Goal: Task Accomplishment & Management: Use online tool/utility

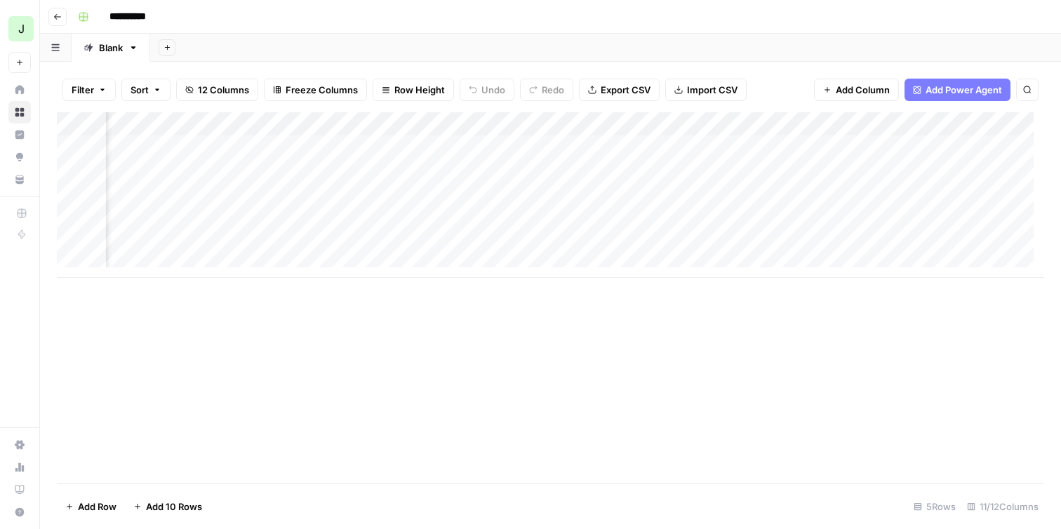
scroll to position [0, 496]
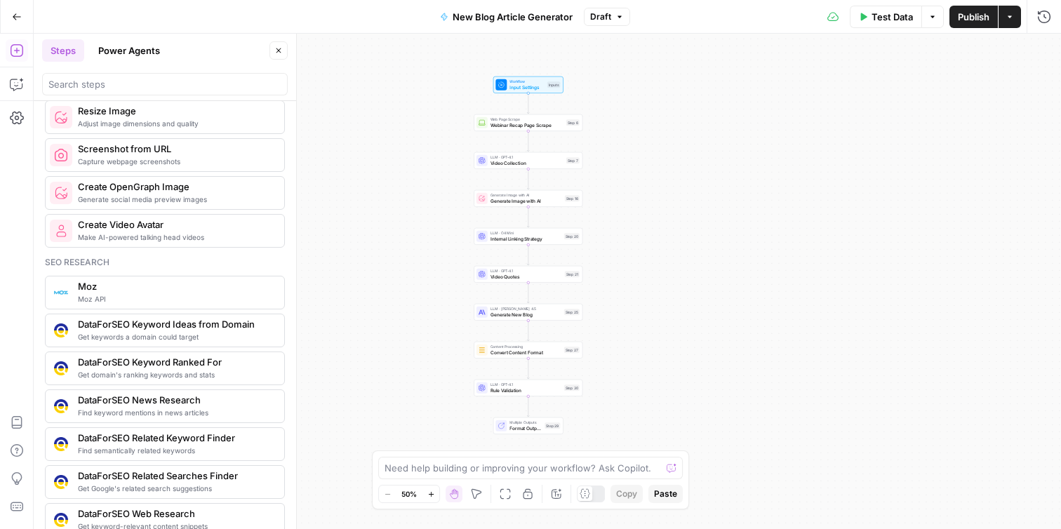
scroll to position [595, 0]
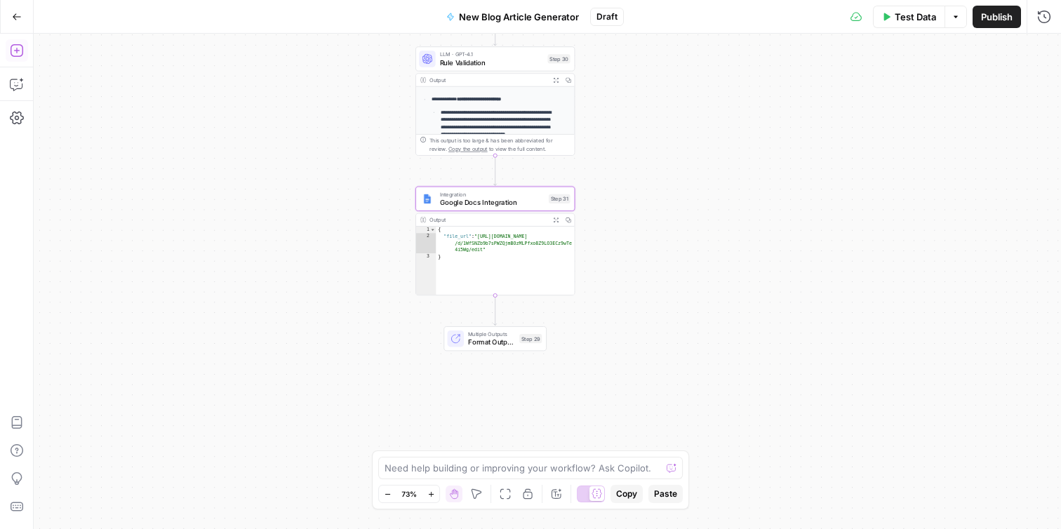
click at [11, 53] on icon "button" at bounding box center [16, 50] width 13 height 13
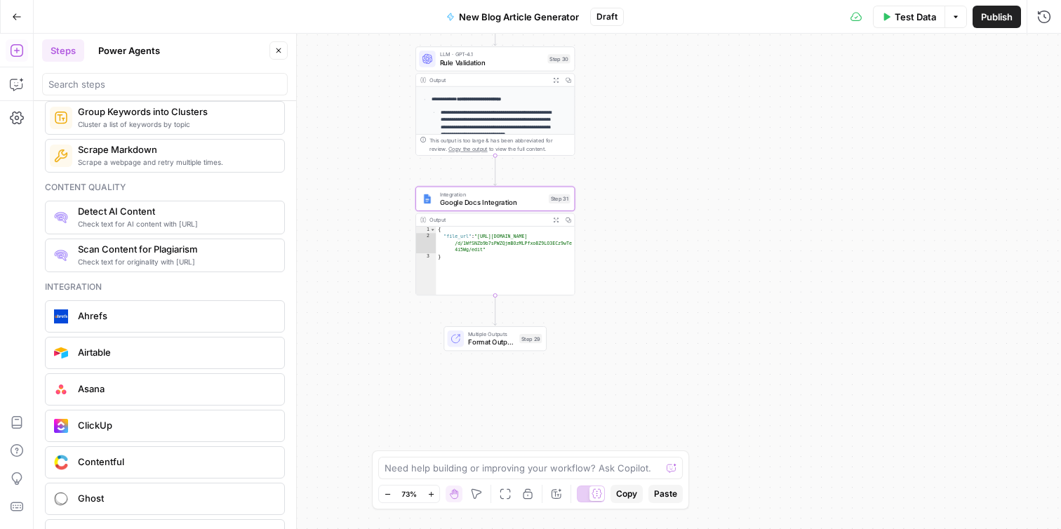
scroll to position [2420, 0]
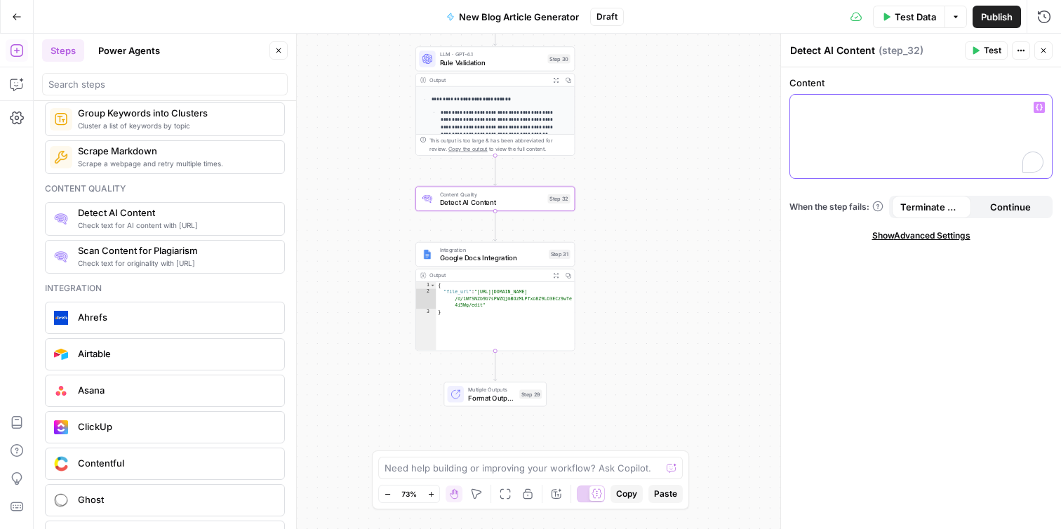
click at [831, 121] on div "To enrich screen reader interactions, please activate Accessibility in Grammarl…" at bounding box center [921, 137] width 262 height 84
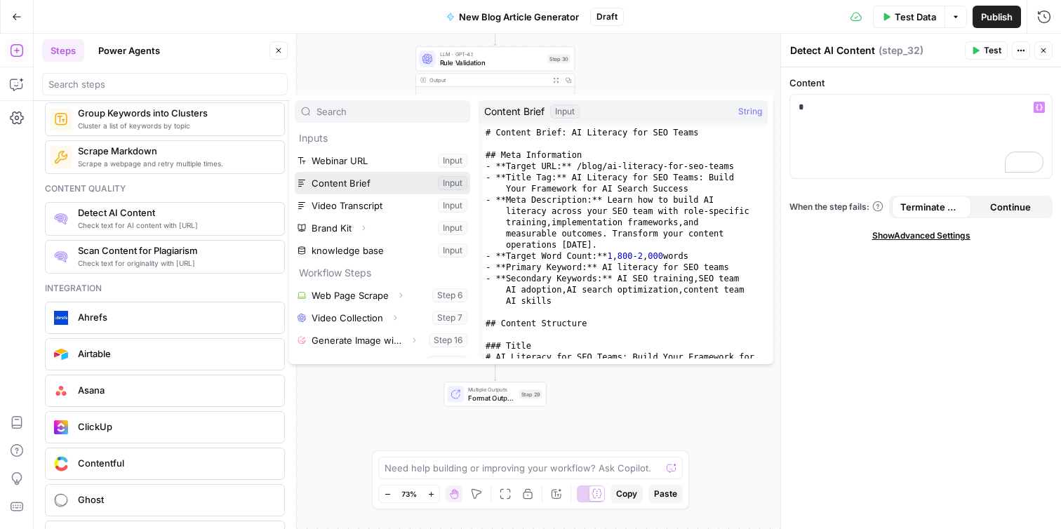
click at [399, 186] on button "Select variable Content Brief" at bounding box center [382, 183] width 175 height 22
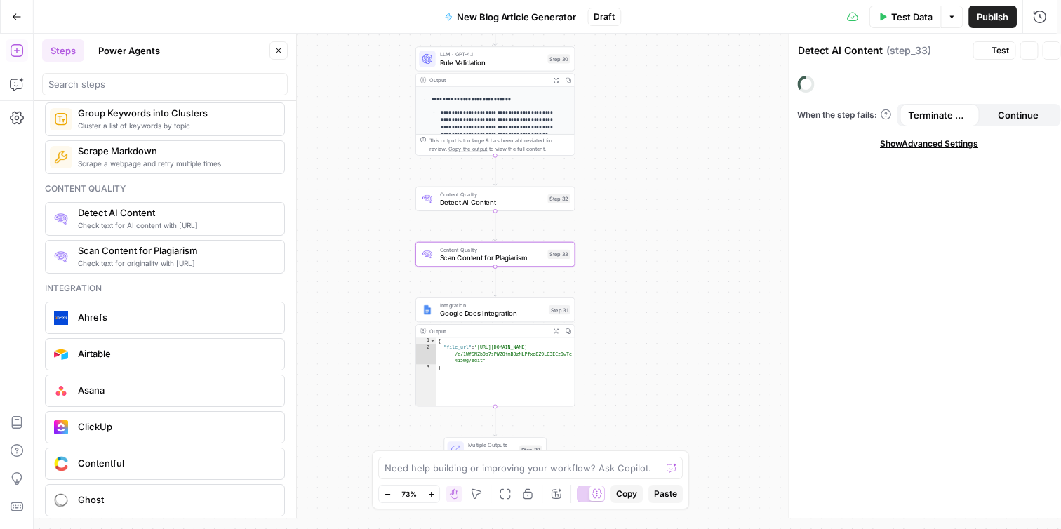
type textarea "Scan Content for Plagiarism"
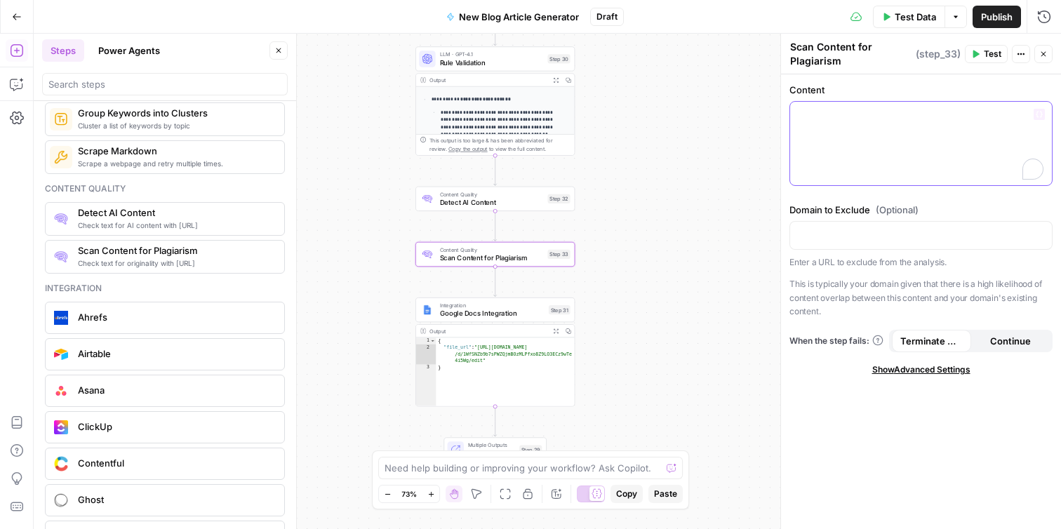
click at [822, 131] on div "To enrich screen reader interactions, please activate Accessibility in Grammarl…" at bounding box center [921, 144] width 262 height 84
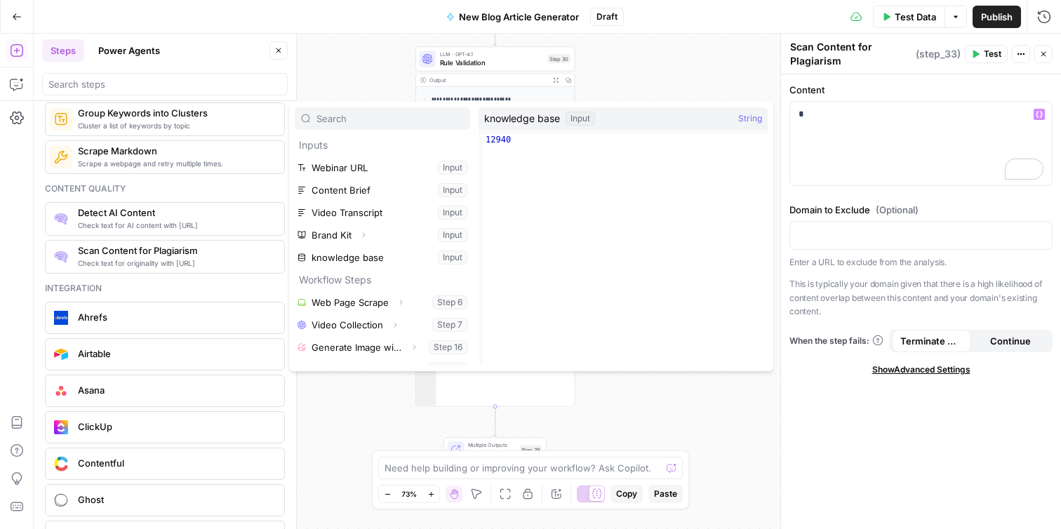
click at [222, 261] on span "Check text for originality with [URL]" at bounding box center [175, 263] width 195 height 11
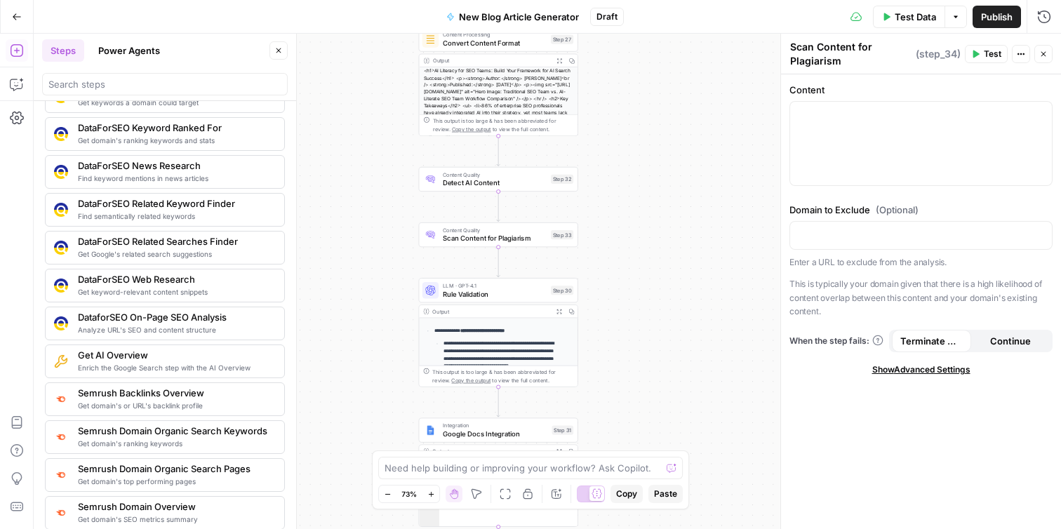
scroll to position [1313, 0]
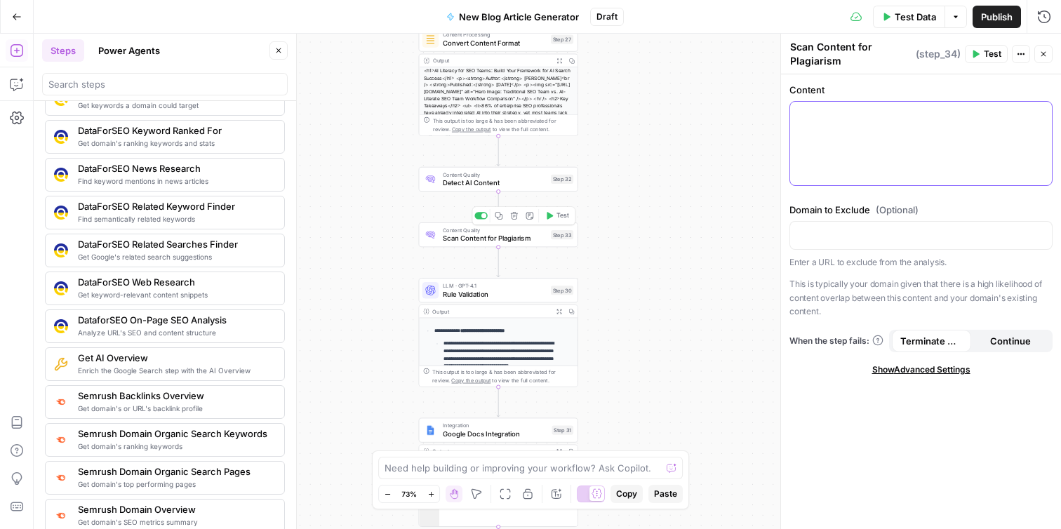
click at [854, 126] on div at bounding box center [921, 144] width 262 height 84
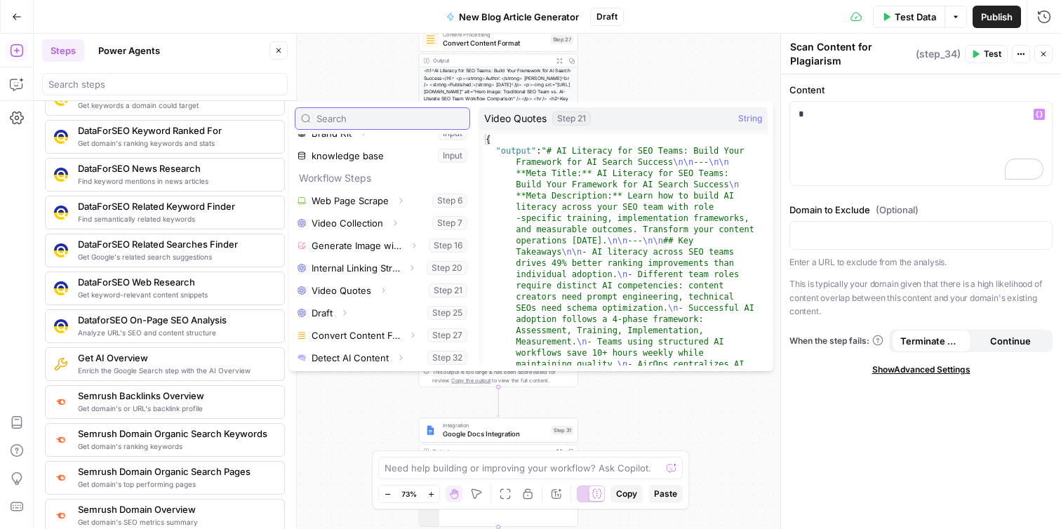
scroll to position [111, 0]
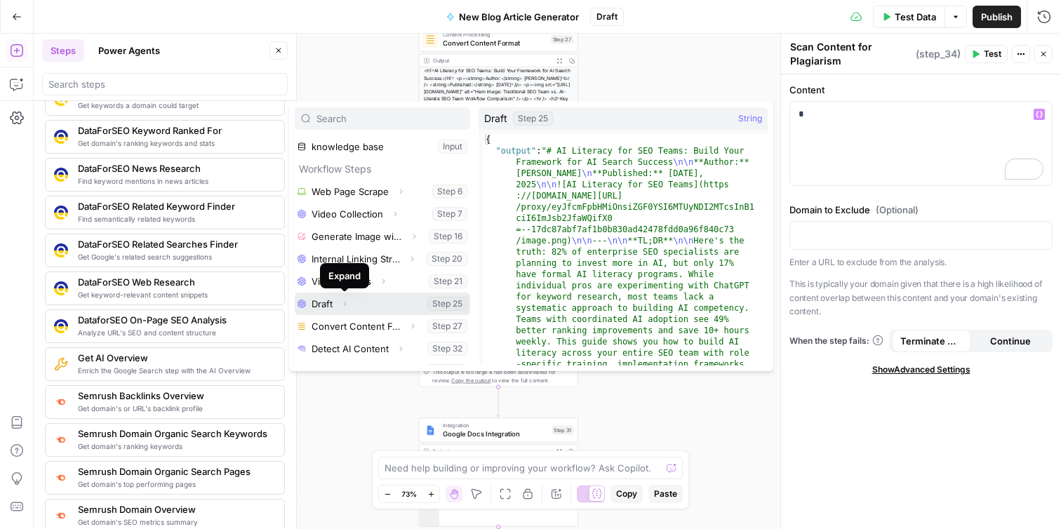
click at [345, 303] on icon "button" at bounding box center [344, 304] width 8 height 8
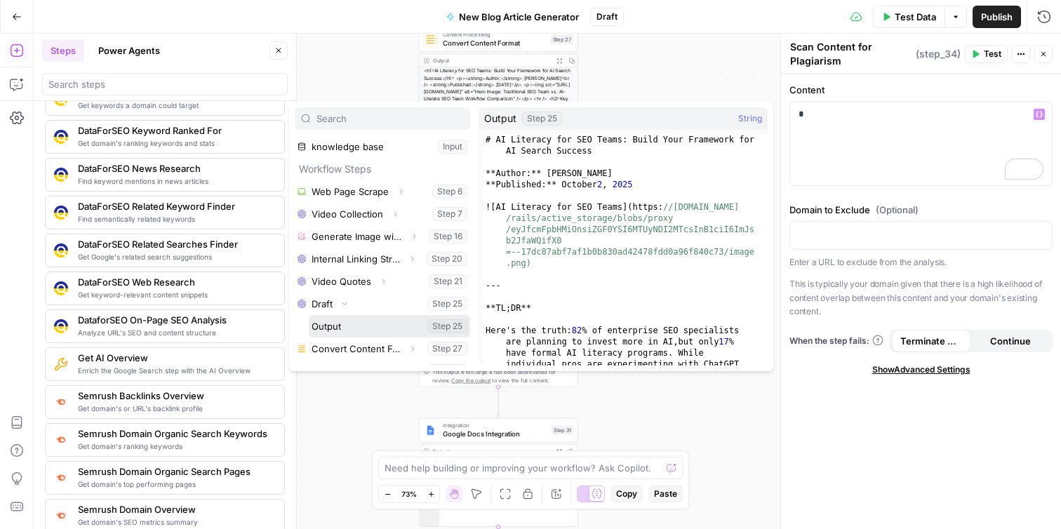
click at [338, 330] on button "Select variable Output" at bounding box center [389, 326] width 161 height 22
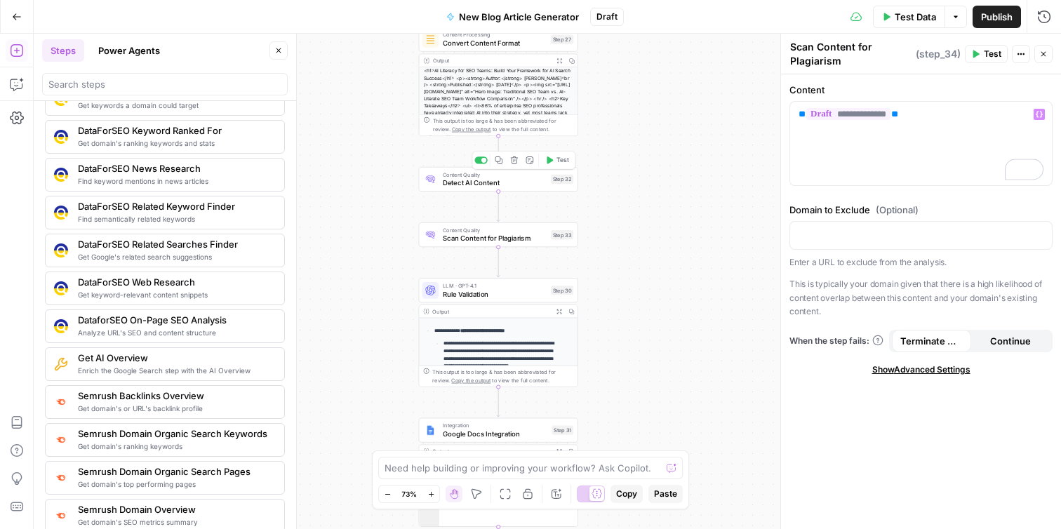
click at [499, 190] on div "Content Quality Detect AI Content Step 32 Copy step Delete step Add Note Test" at bounding box center [498, 179] width 159 height 25
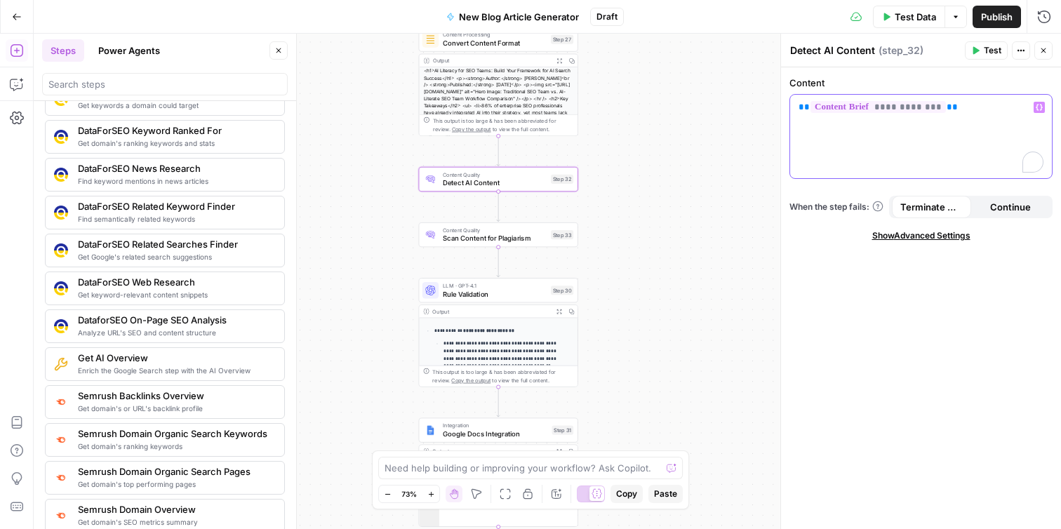
drag, startPoint x: 974, startPoint y: 114, endPoint x: 715, endPoint y: 114, distance: 259.7
click at [715, 114] on body "**********" at bounding box center [530, 264] width 1061 height 529
drag, startPoint x: 979, startPoint y: 100, endPoint x: 811, endPoint y: 103, distance: 168.5
click at [811, 103] on p "**********" at bounding box center [921, 107] width 245 height 14
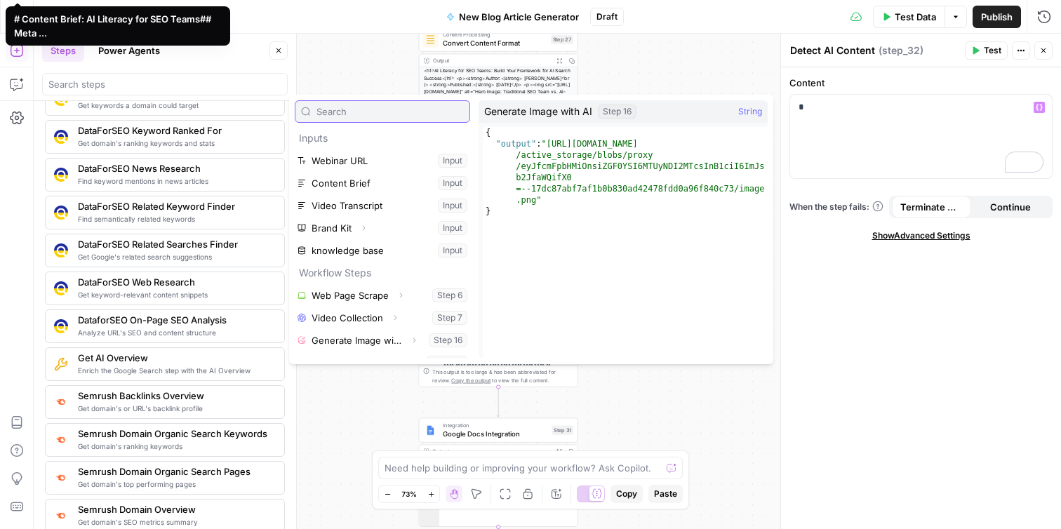
scroll to position [83, 0]
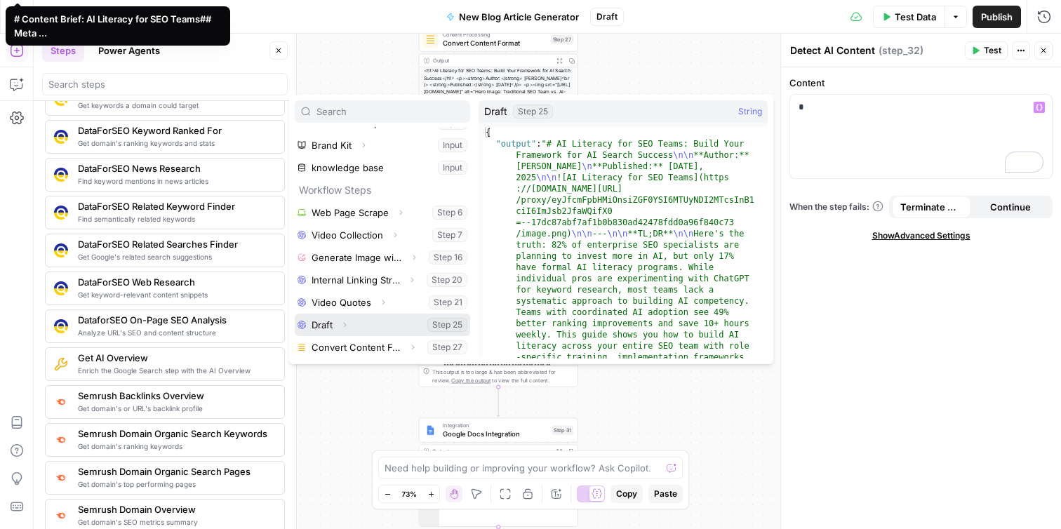
click at [346, 324] on icon "button" at bounding box center [344, 325] width 8 height 8
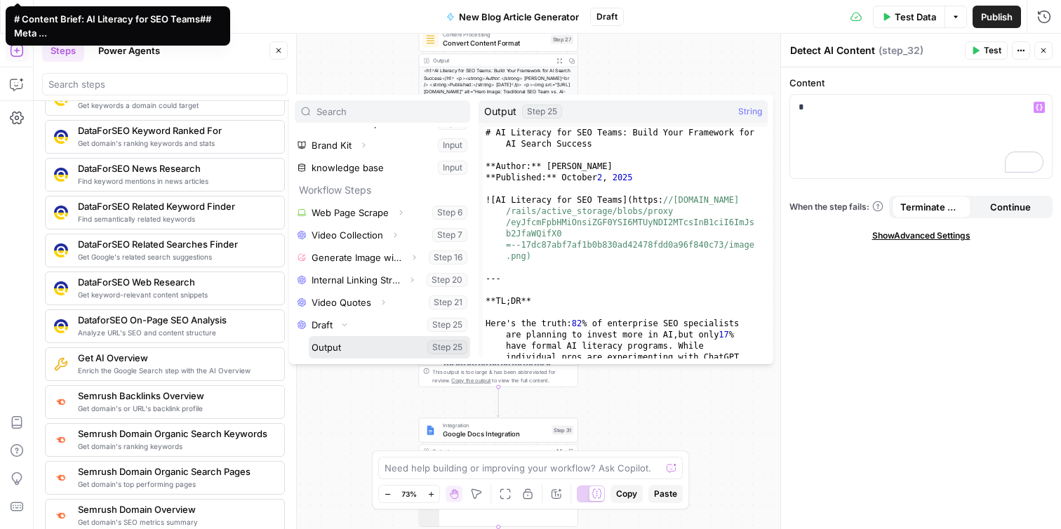
click at [340, 346] on button "Select variable Output" at bounding box center [389, 347] width 161 height 22
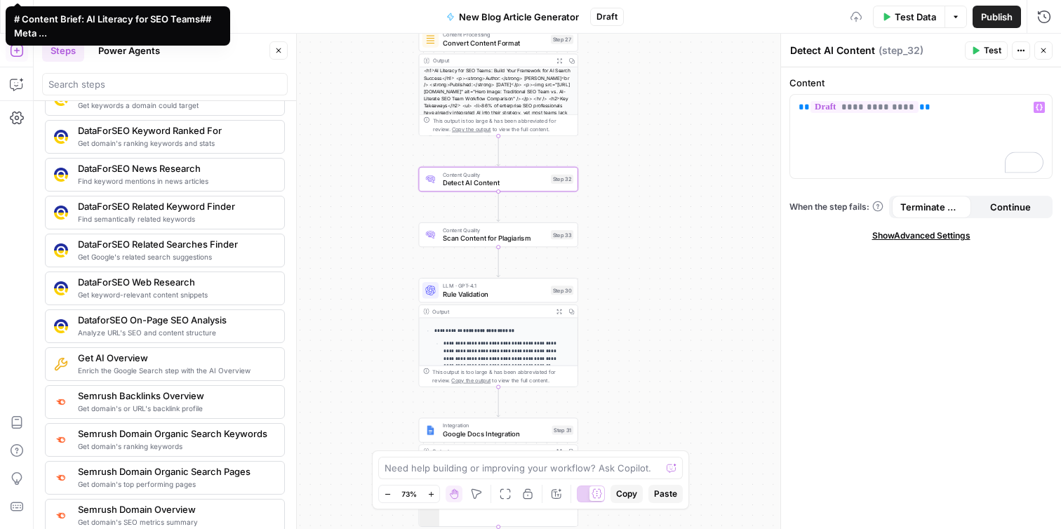
click at [701, 198] on div "**********" at bounding box center [548, 282] width 1028 height 496
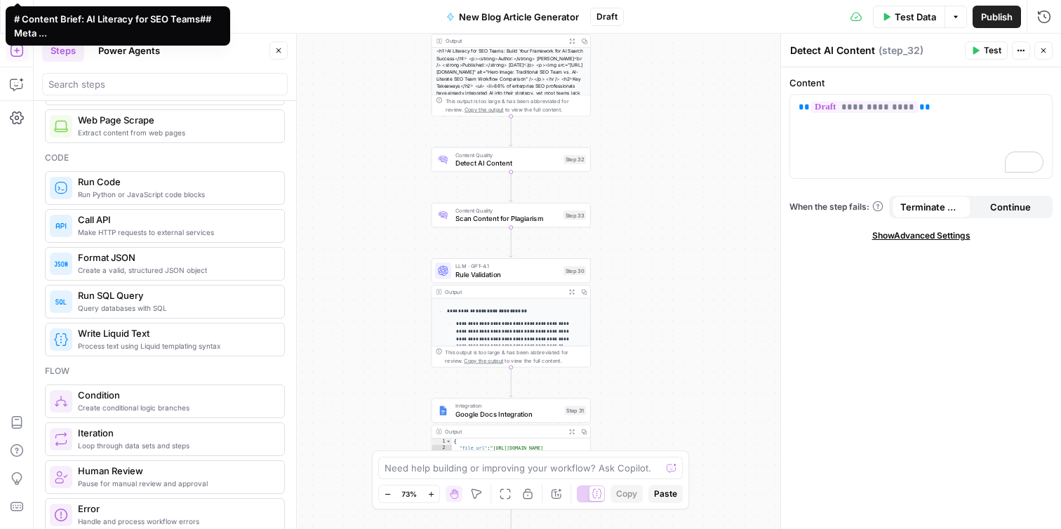
scroll to position [0, 0]
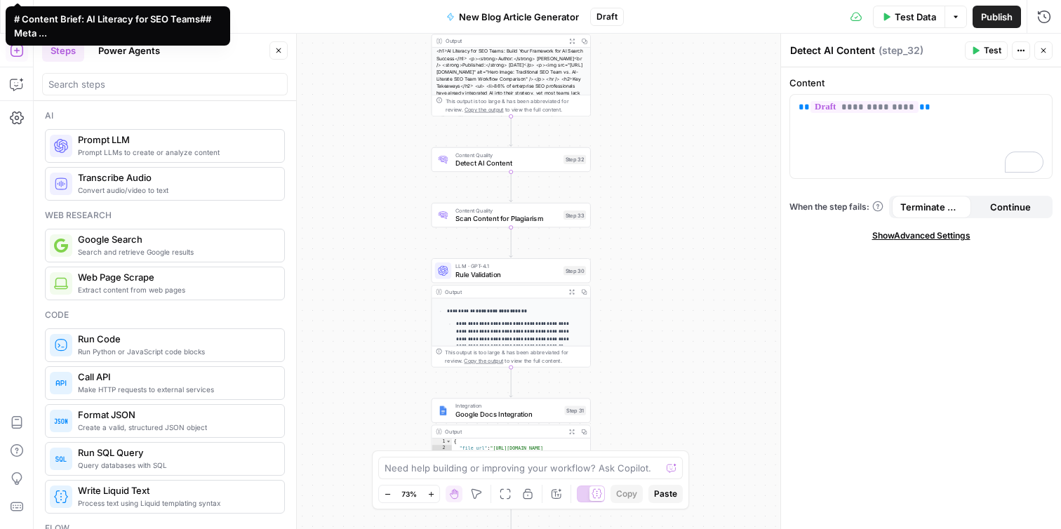
click at [527, 154] on span "Content Quality" at bounding box center [508, 155] width 104 height 8
click at [546, 214] on span "Scan Content for Plagiarism" at bounding box center [508, 218] width 104 height 11
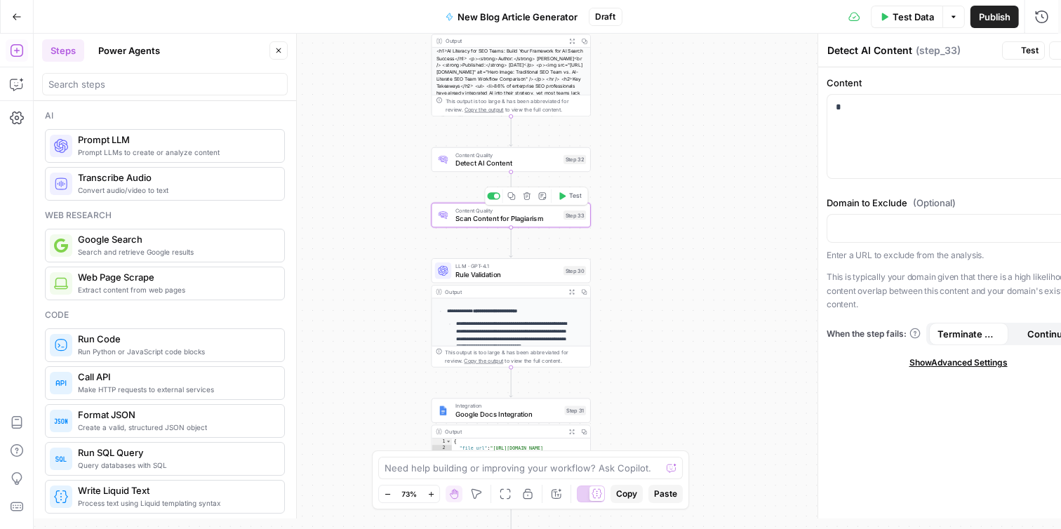
type textarea "Scan Content for Plagiarism"
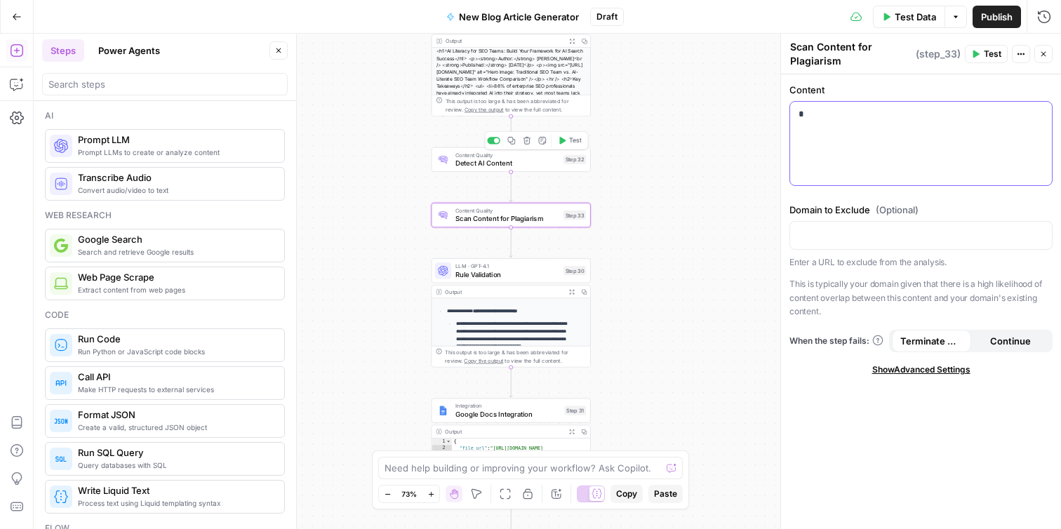
click at [859, 114] on p "*" at bounding box center [921, 114] width 245 height 14
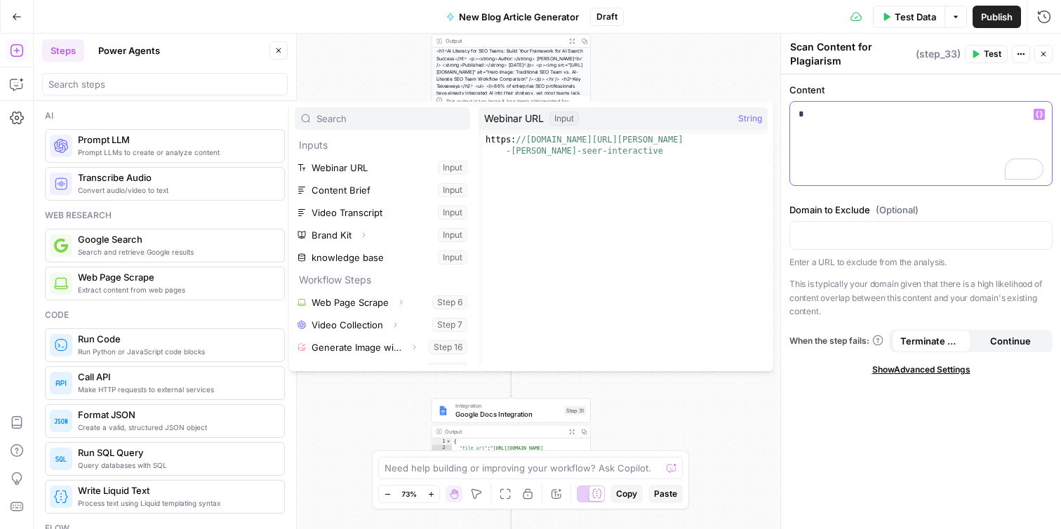
click at [842, 113] on p "*" at bounding box center [921, 114] width 245 height 14
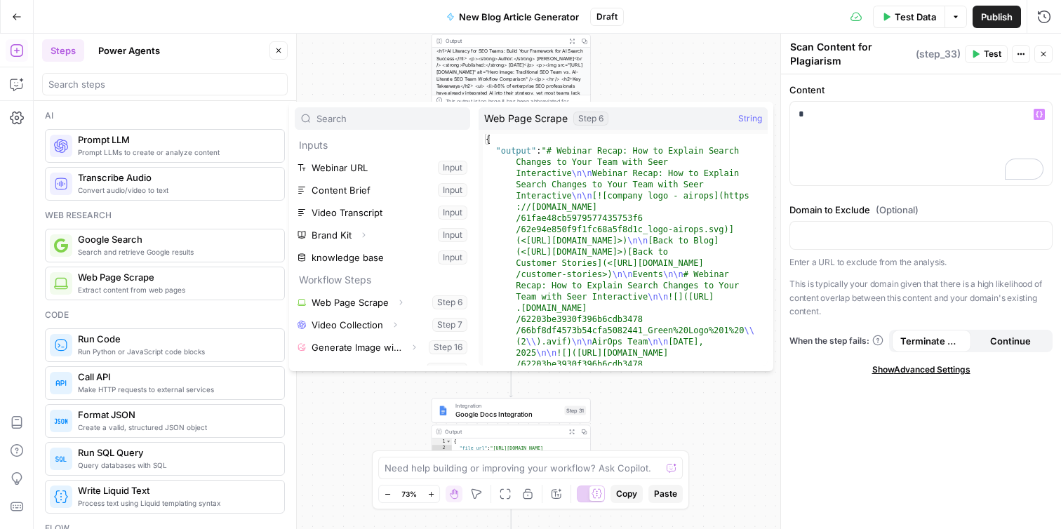
scroll to position [105, 0]
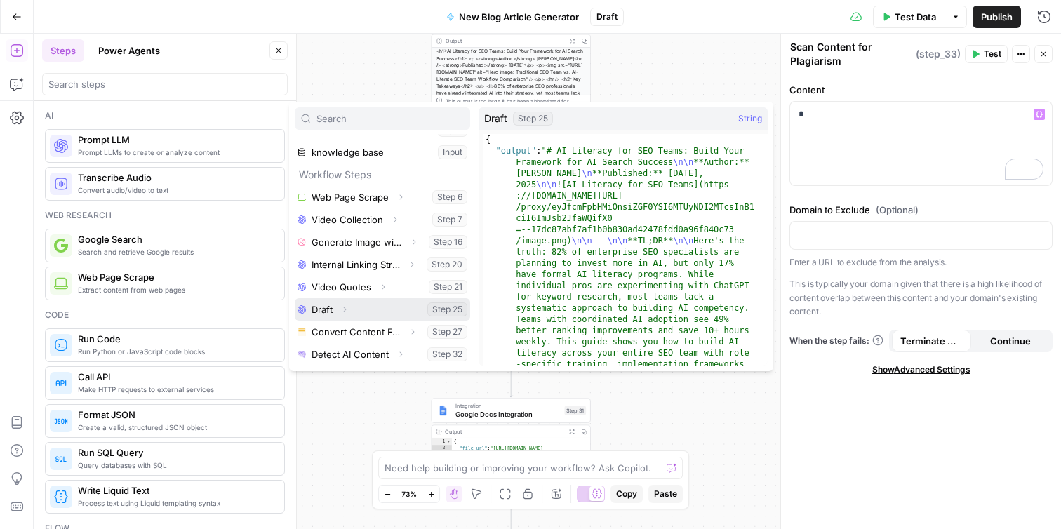
click at [340, 310] on icon "button" at bounding box center [344, 309] width 8 height 8
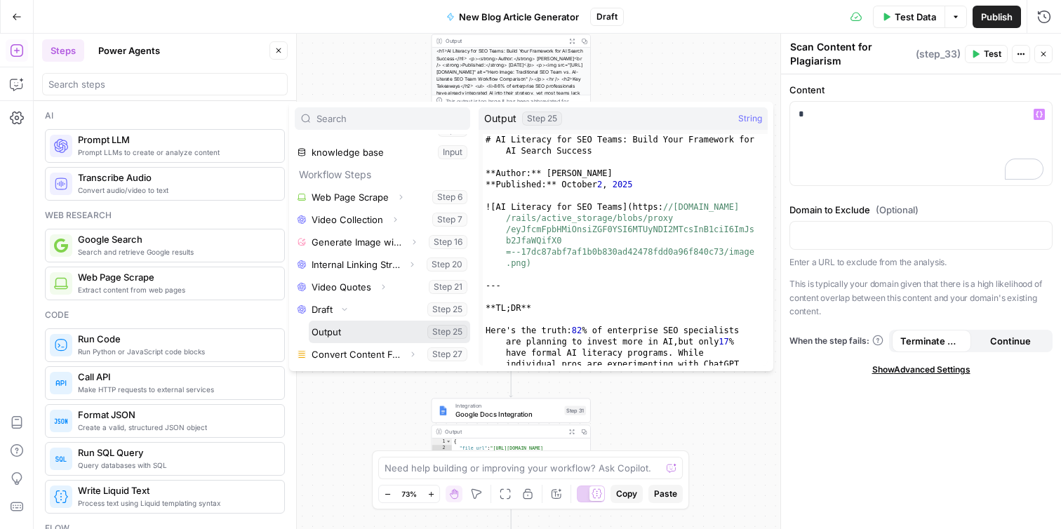
click at [337, 335] on button "Select variable Output" at bounding box center [389, 332] width 161 height 22
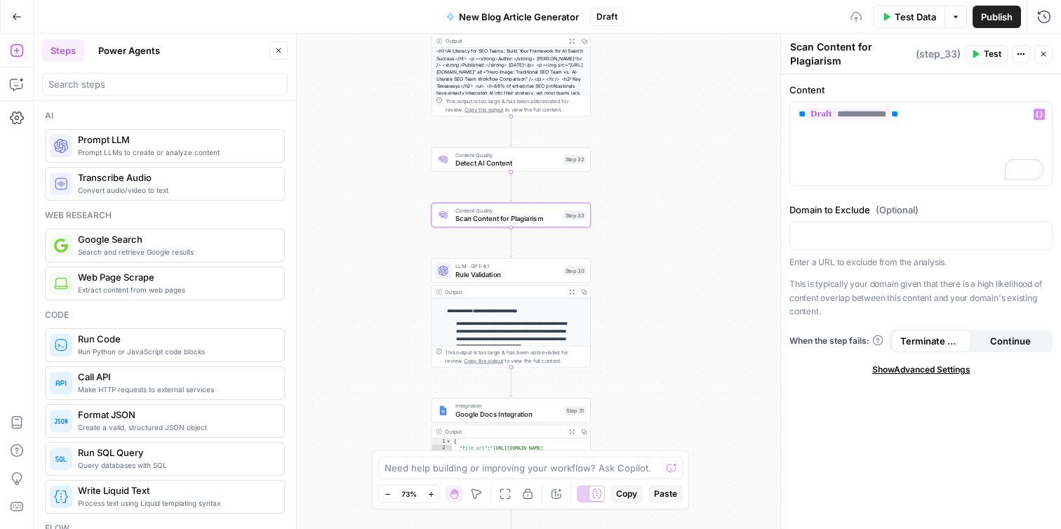
click at [313, 267] on div "**********" at bounding box center [548, 282] width 1028 height 496
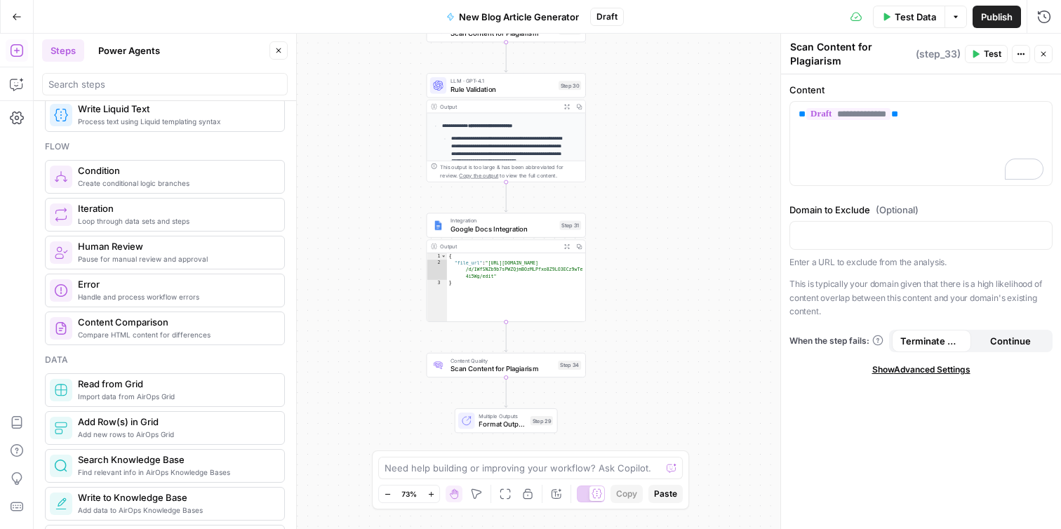
scroll to position [376, 0]
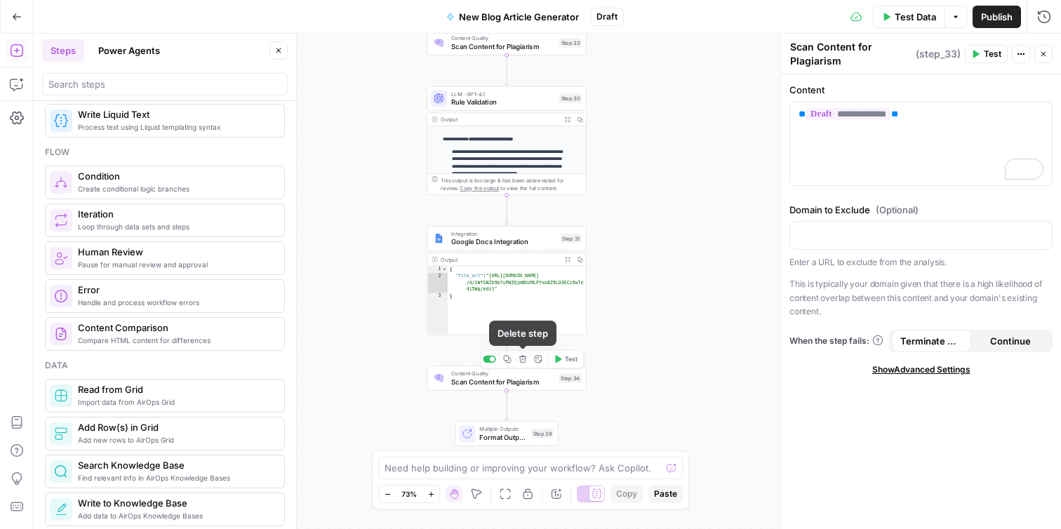
click at [523, 361] on icon "button" at bounding box center [523, 359] width 8 height 8
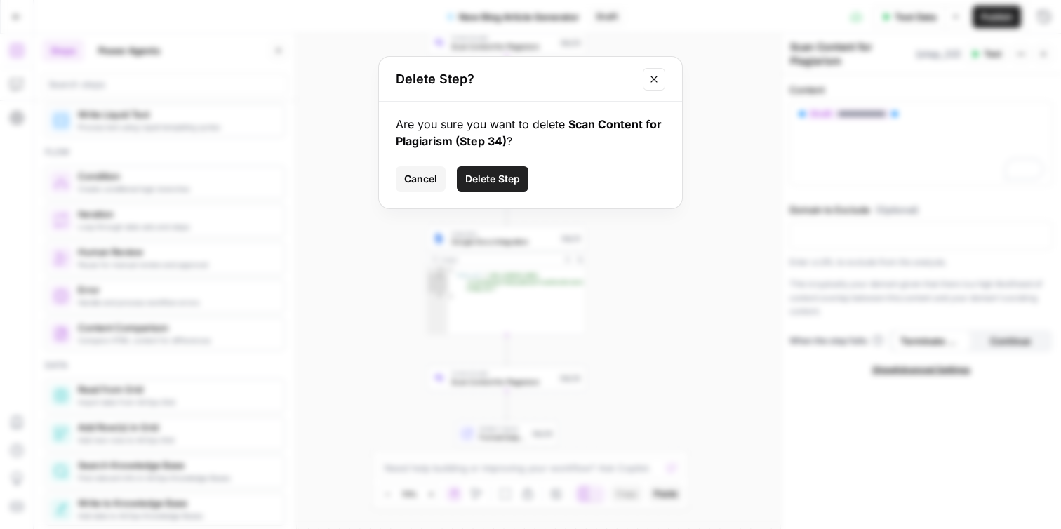
click at [490, 183] on span "Delete Step" at bounding box center [492, 179] width 55 height 14
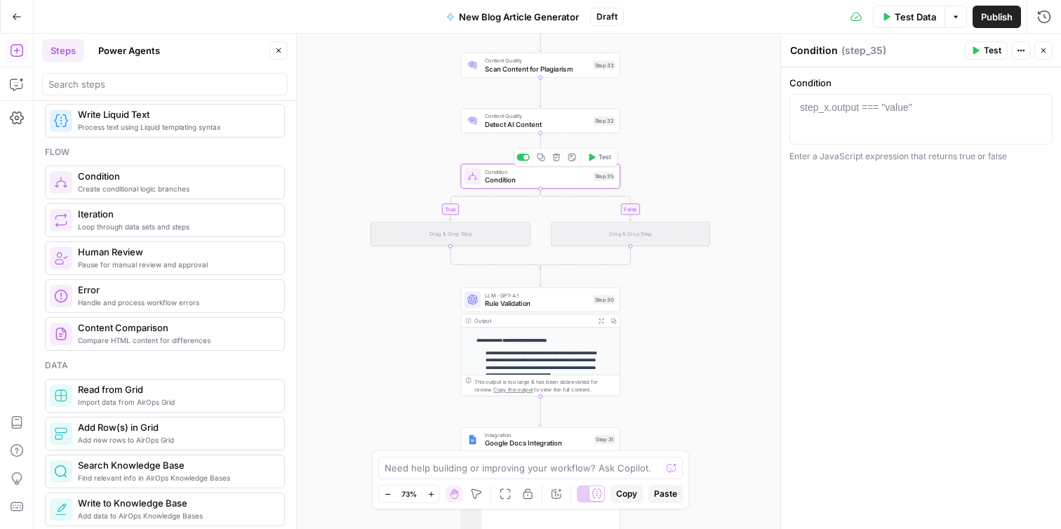
click at [526, 176] on span "Condition" at bounding box center [537, 180] width 104 height 11
click at [574, 126] on span "Detect AI Content" at bounding box center [537, 124] width 104 height 11
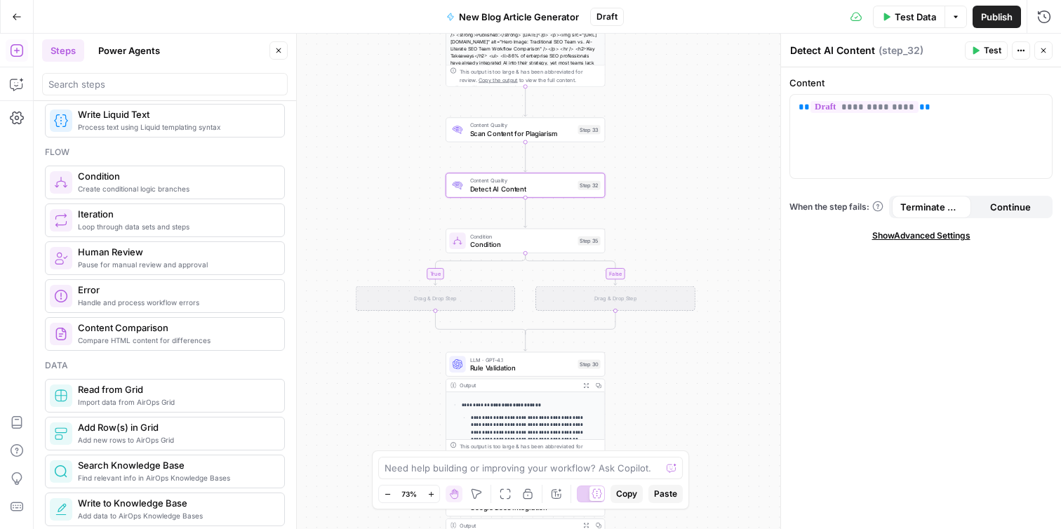
click at [550, 136] on span "Scan Content for Plagiarism" at bounding box center [522, 133] width 104 height 11
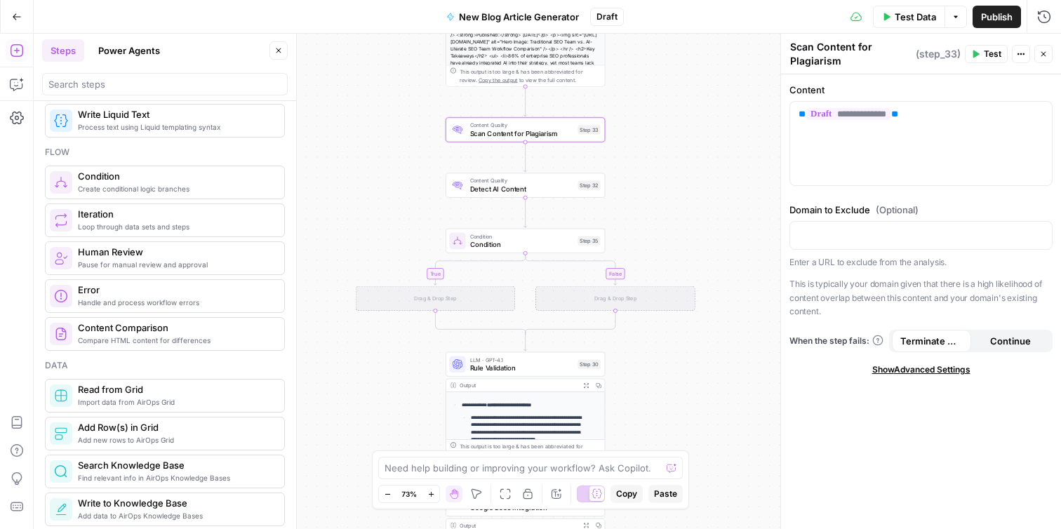
click at [986, 55] on span "Test" at bounding box center [993, 54] width 18 height 13
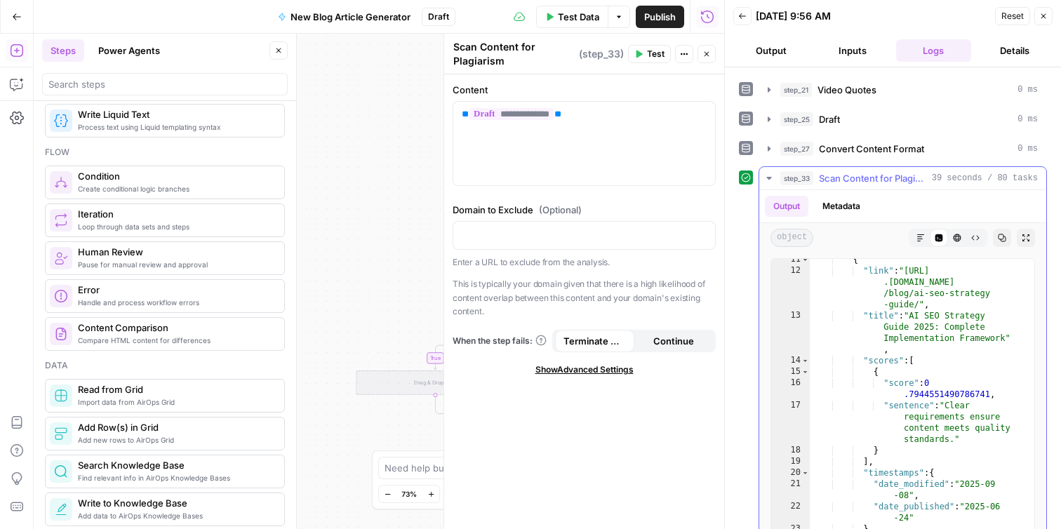
scroll to position [197, 0]
click at [787, 48] on button "Output" at bounding box center [772, 50] width 76 height 22
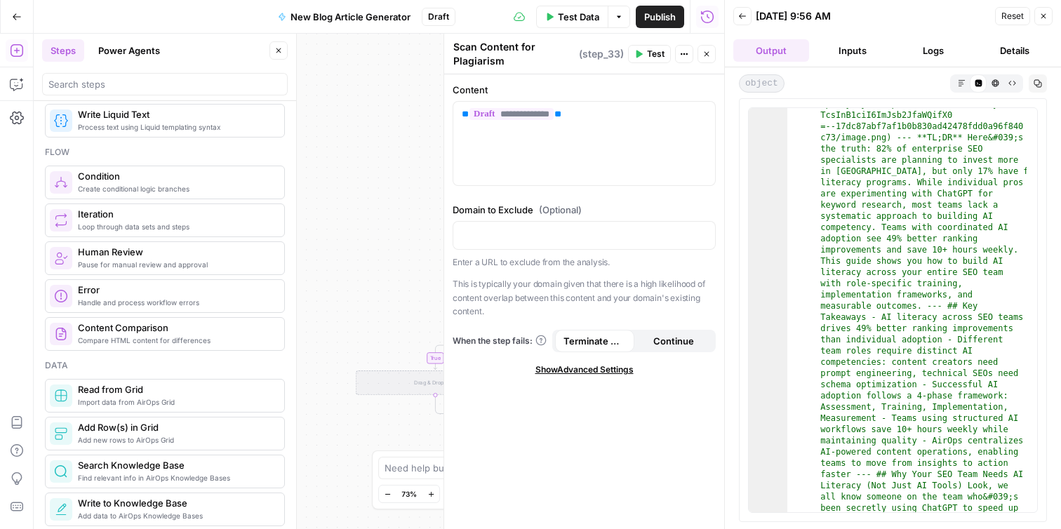
scroll to position [1897, 0]
click at [1047, 18] on icon "button" at bounding box center [1044, 16] width 8 height 8
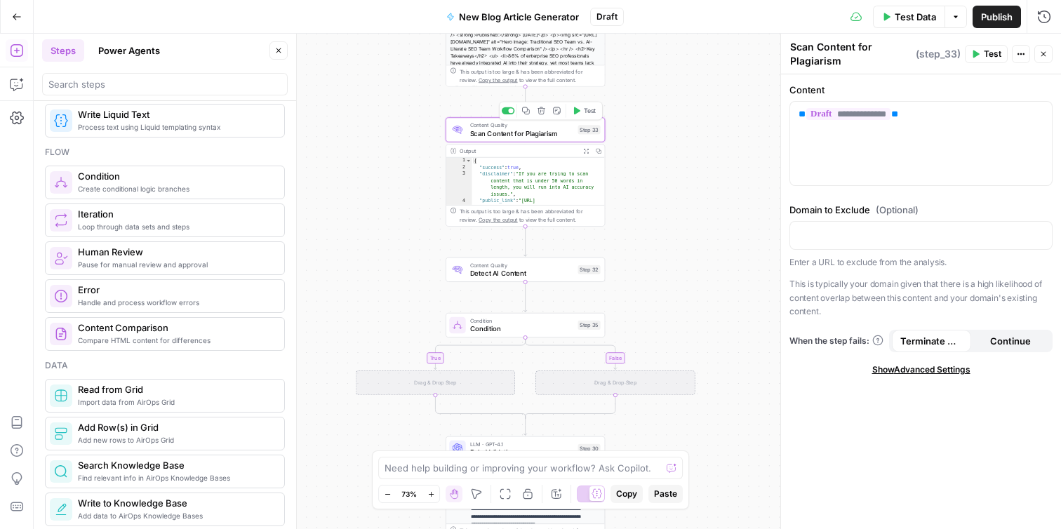
click at [542, 113] on icon "button" at bounding box center [542, 111] width 8 height 8
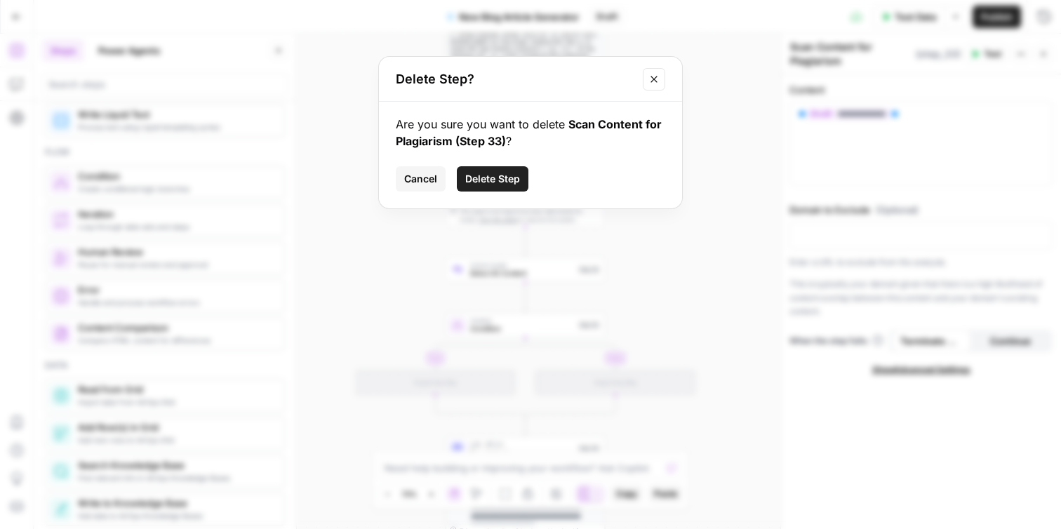
click at [504, 178] on span "Delete Step" at bounding box center [492, 179] width 55 height 14
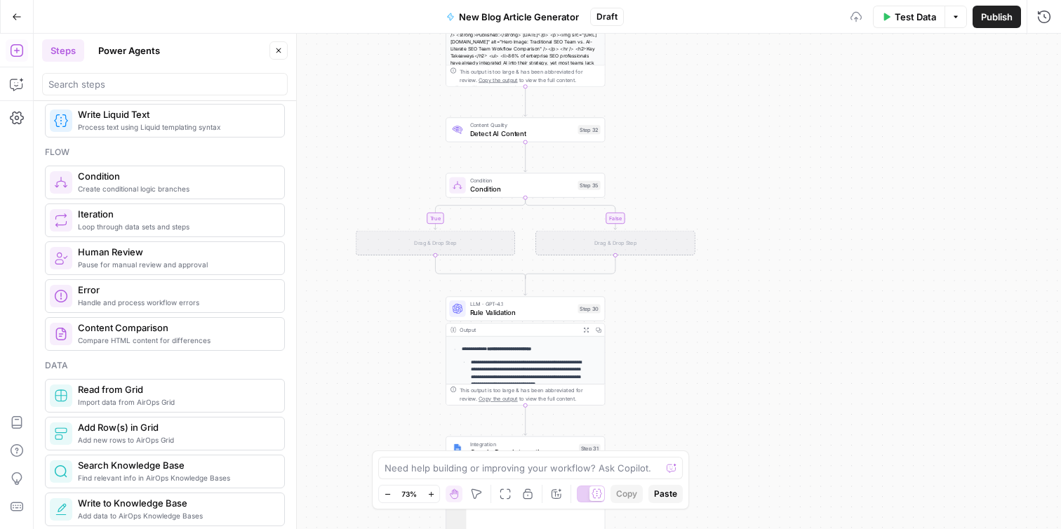
click at [544, 136] on span "Detect AI Content" at bounding box center [522, 133] width 104 height 11
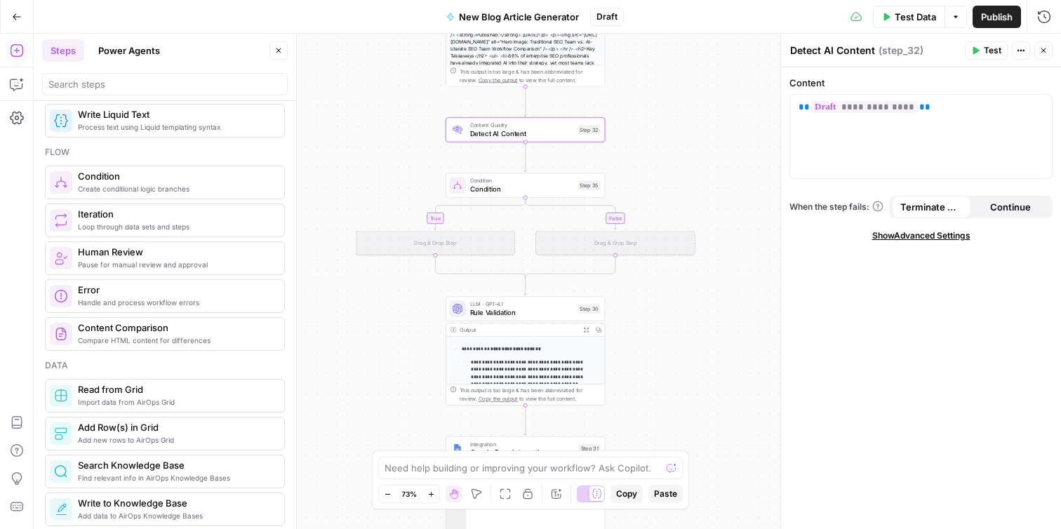
click at [980, 50] on button "Test" at bounding box center [986, 50] width 43 height 18
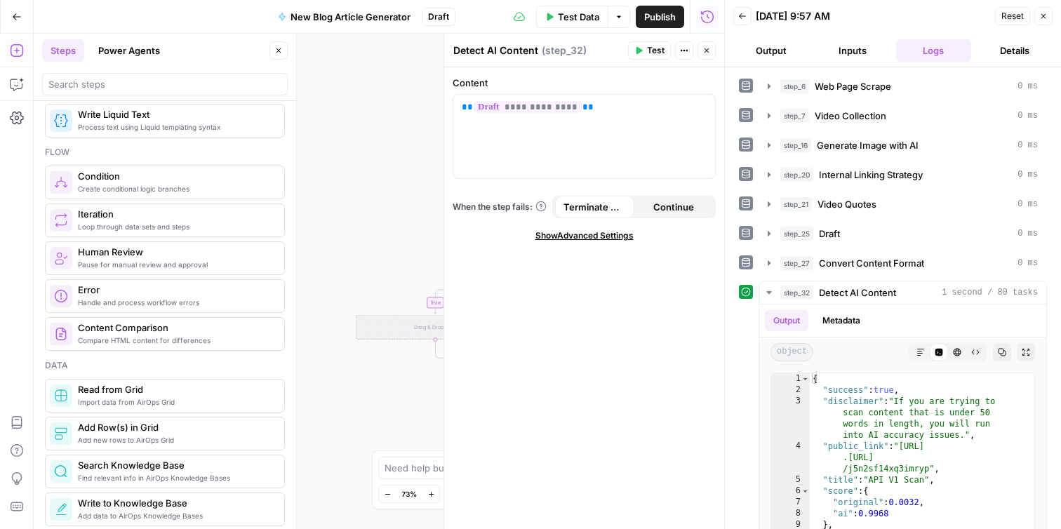
click at [770, 55] on button "Output" at bounding box center [772, 50] width 76 height 22
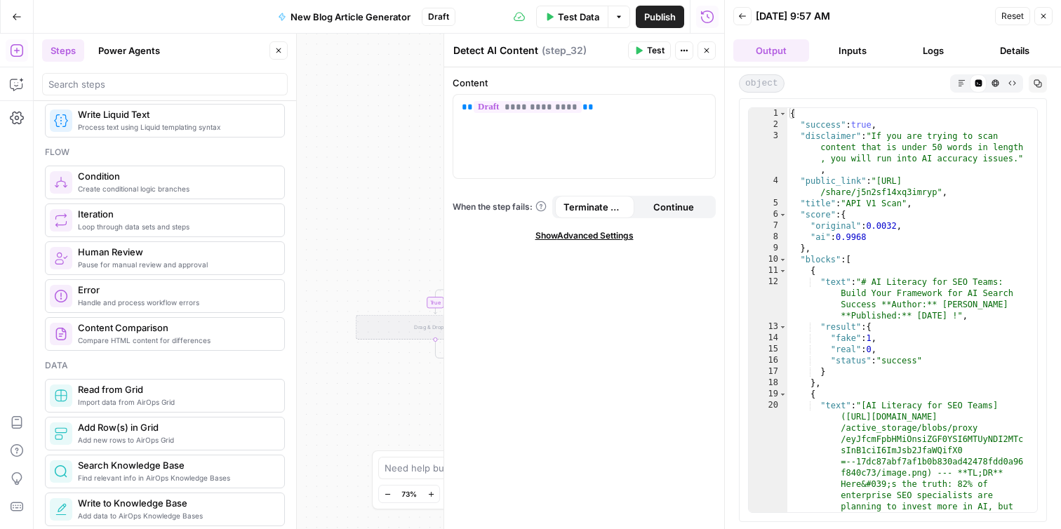
click at [644, 49] on button "Test" at bounding box center [649, 50] width 43 height 18
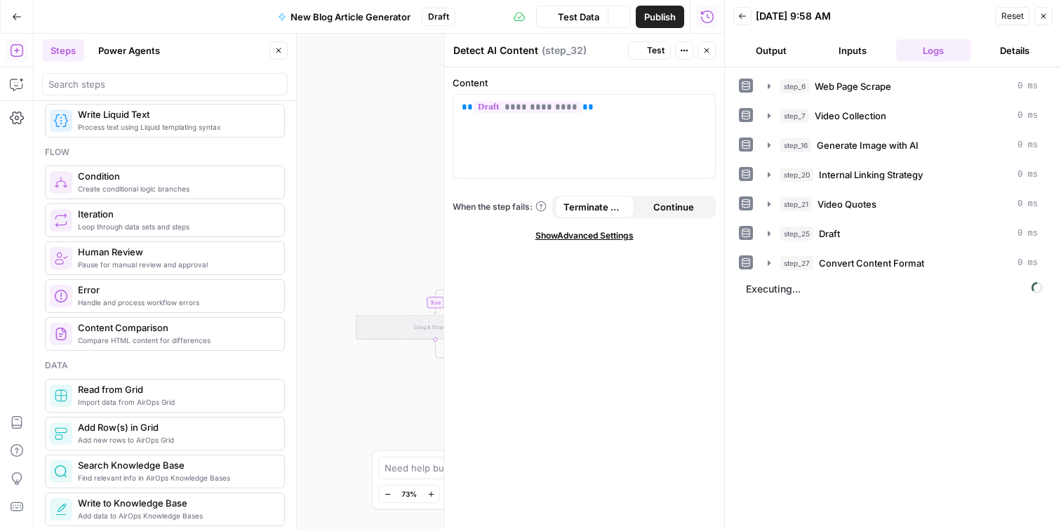
click at [764, 54] on button "Output" at bounding box center [772, 50] width 76 height 22
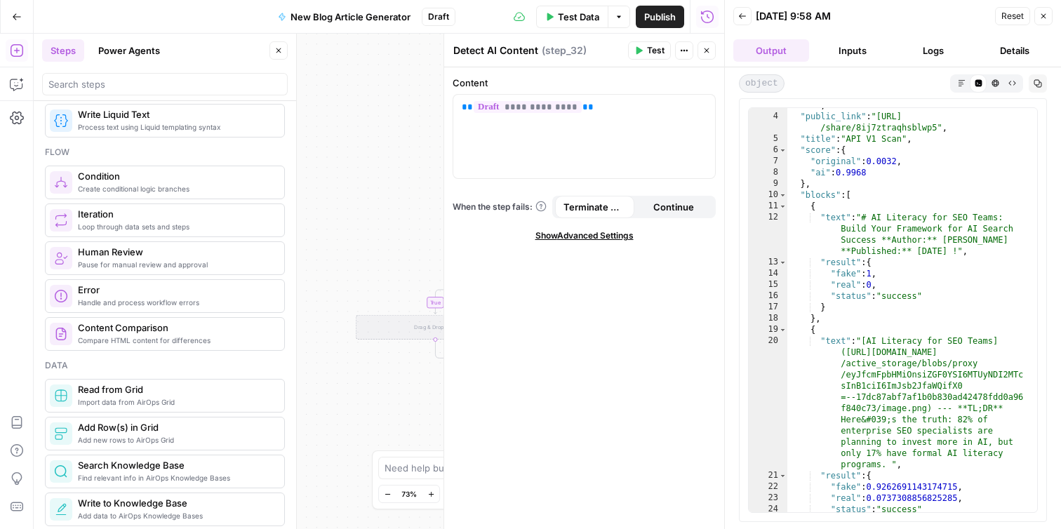
scroll to position [65, 0]
click at [385, 212] on div "**********" at bounding box center [379, 282] width 691 height 496
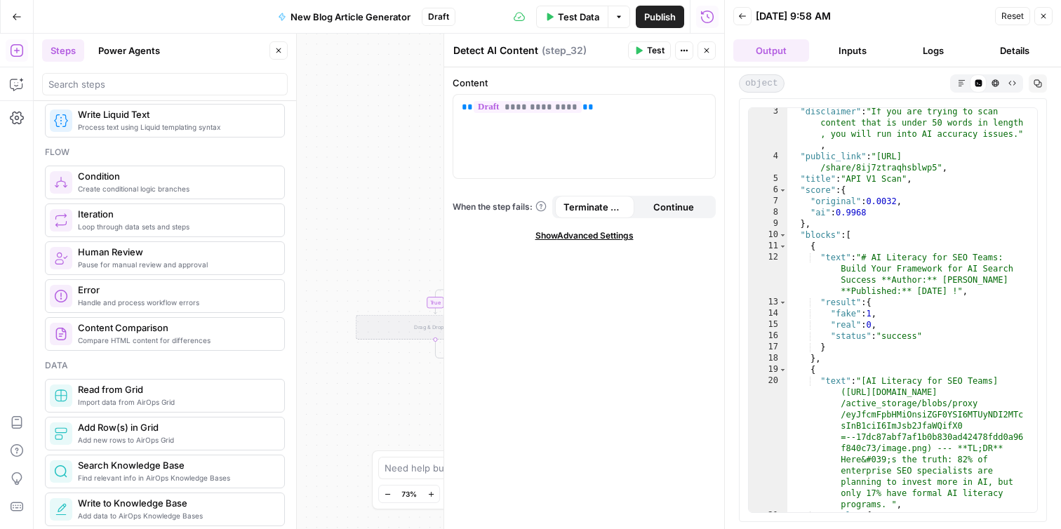
scroll to position [0, 0]
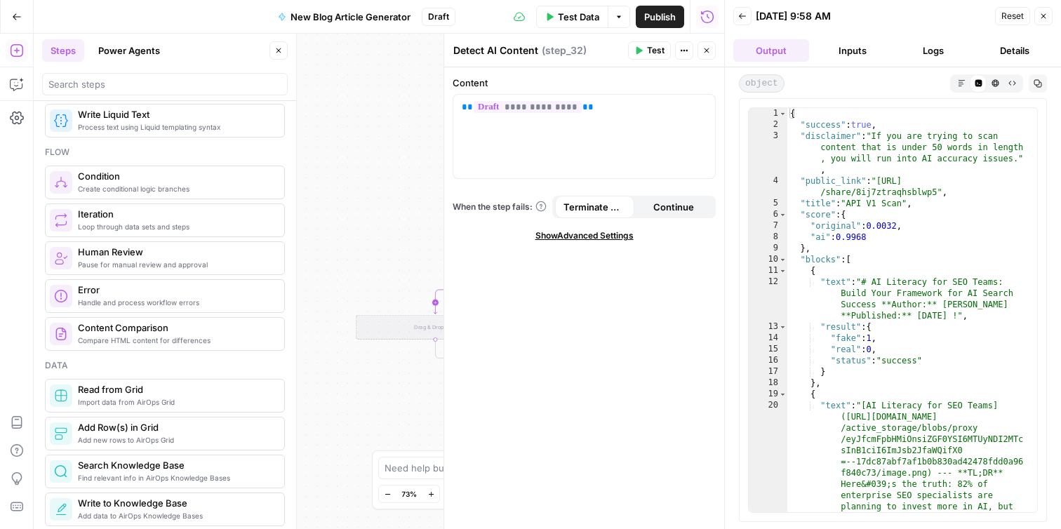
click at [434, 299] on icon "Edge from step_35 to step_35-if-ghost" at bounding box center [479, 298] width 91 height 32
click at [1045, 15] on icon "button" at bounding box center [1044, 16] width 8 height 8
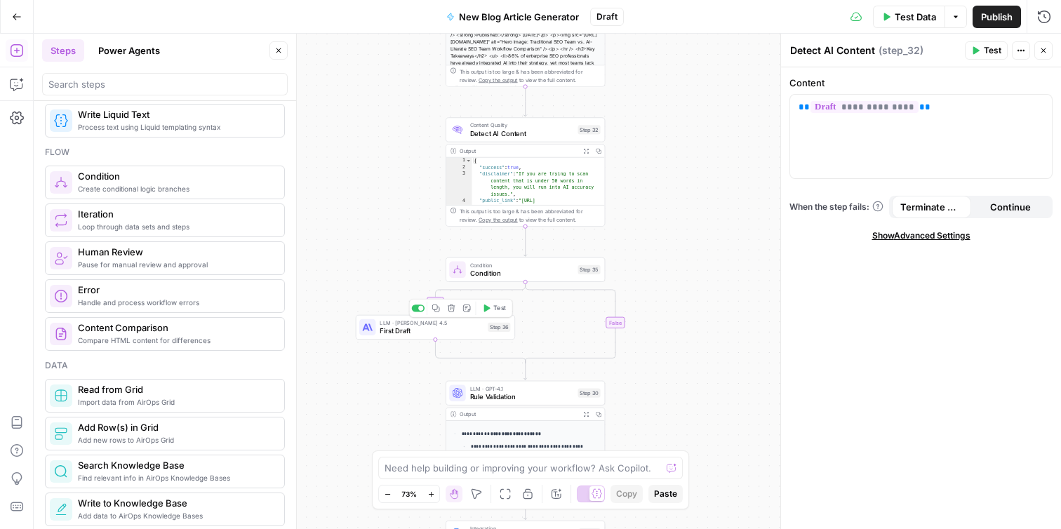
click at [453, 312] on icon "button" at bounding box center [451, 308] width 8 height 8
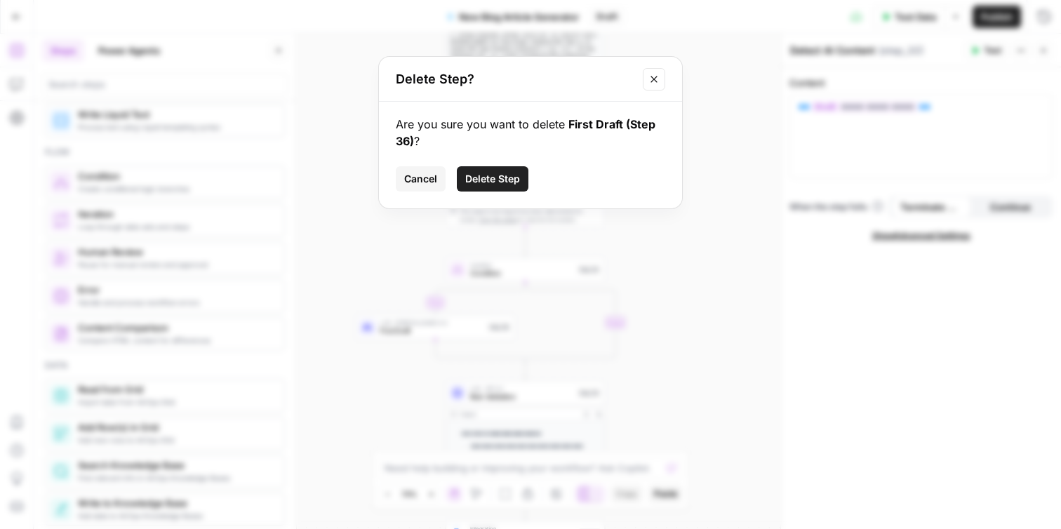
click at [501, 178] on span "Delete Step" at bounding box center [492, 179] width 55 height 14
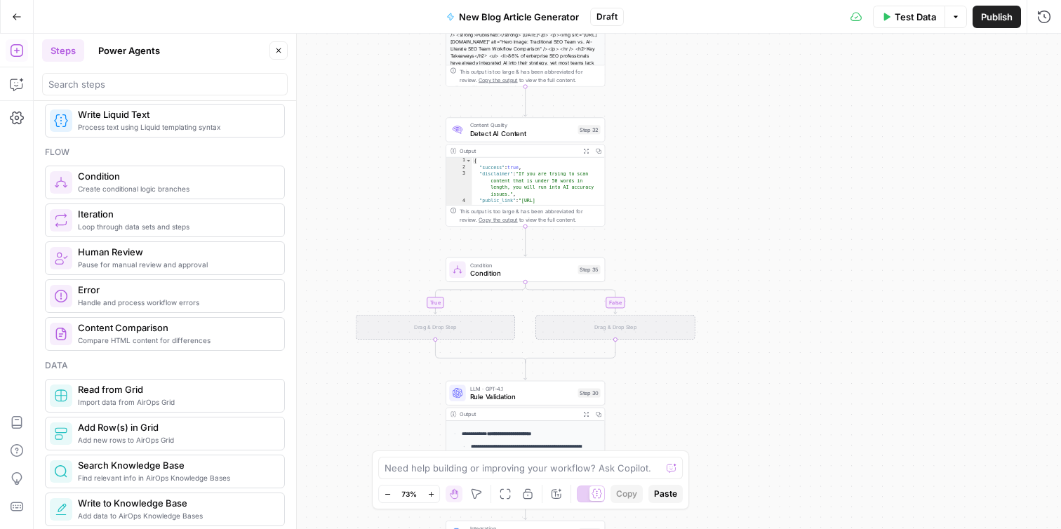
click at [531, 269] on span "Condition" at bounding box center [522, 273] width 104 height 11
click at [880, 109] on div "step_x.output === "value"" at bounding box center [856, 107] width 112 height 14
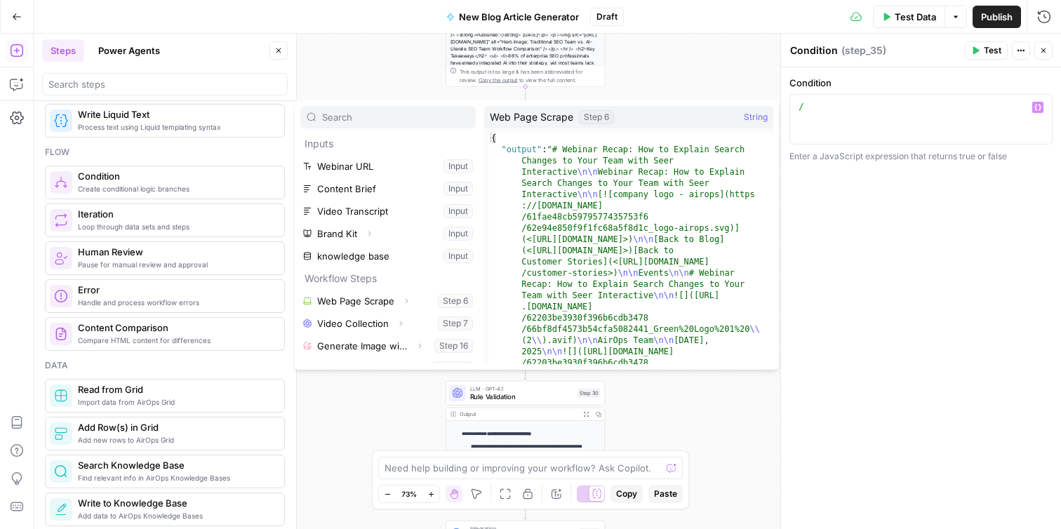
scroll to position [105, 0]
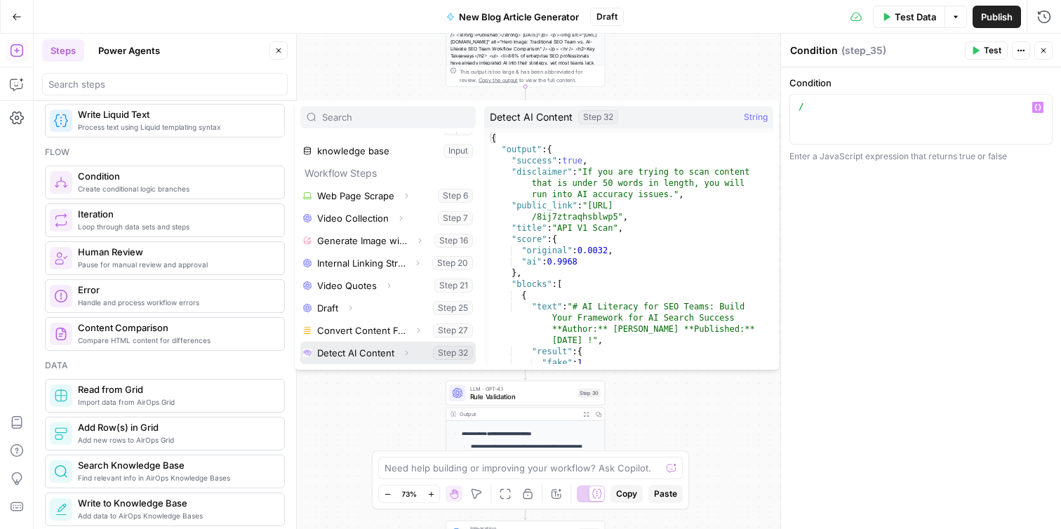
click at [380, 356] on button "Select variable Detect AI Content" at bounding box center [387, 353] width 175 height 22
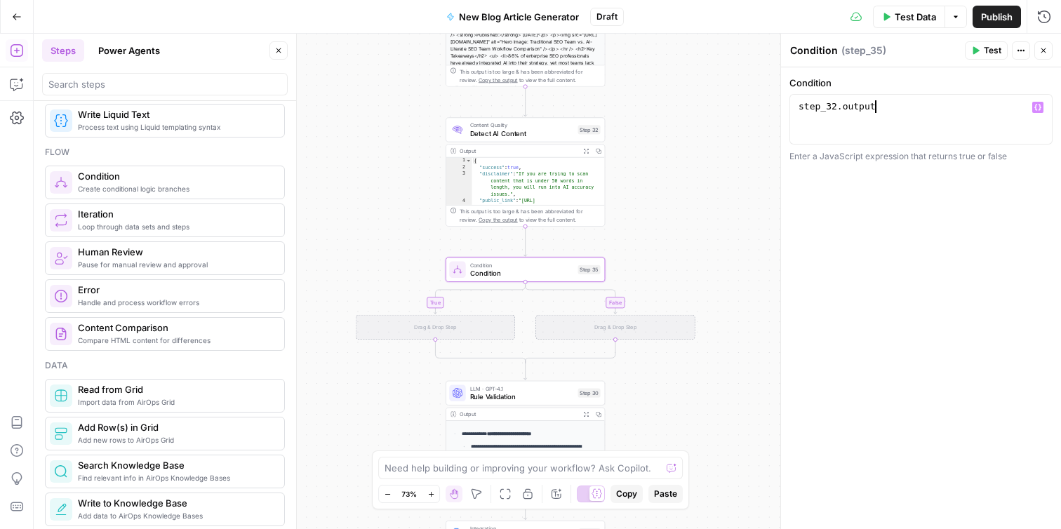
type textarea "*"
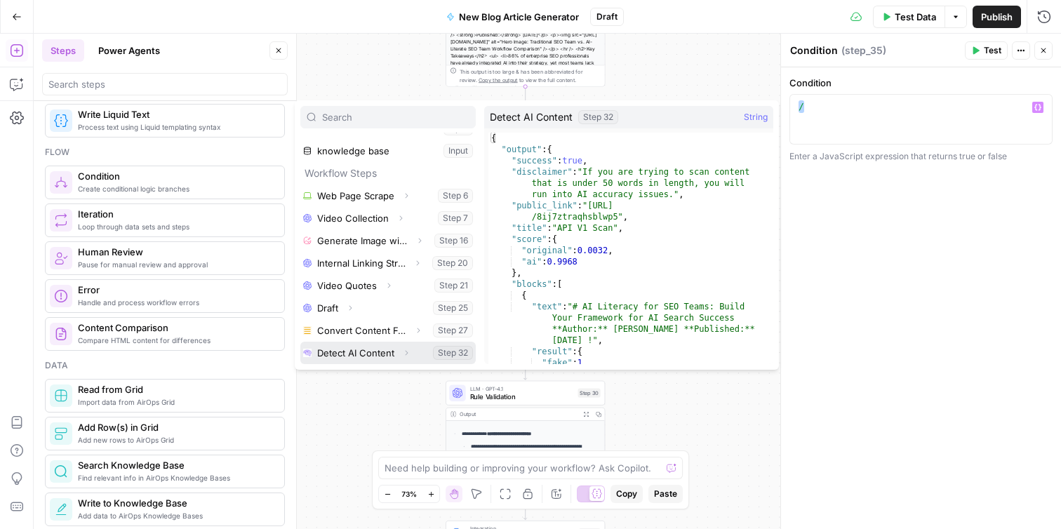
click at [404, 354] on icon "button" at bounding box center [406, 353] width 8 height 8
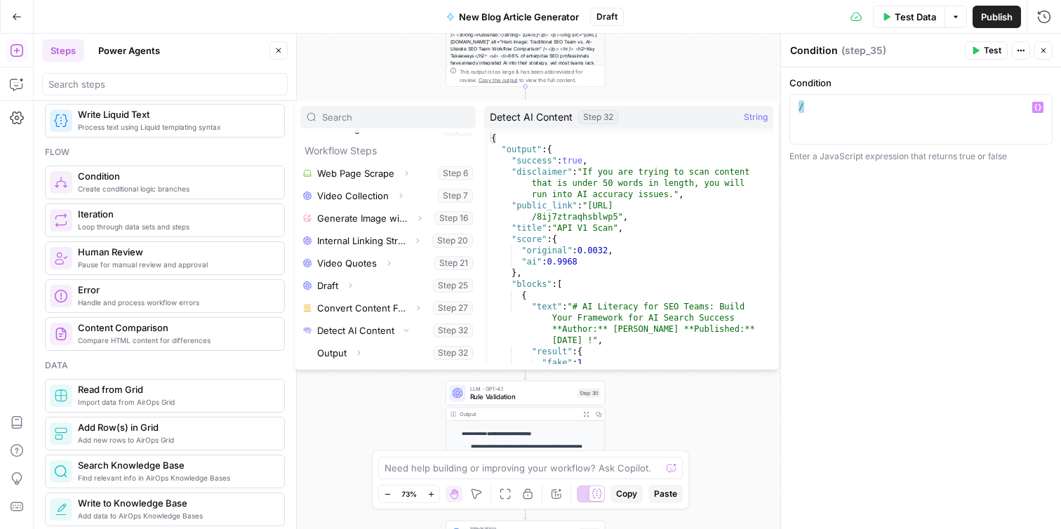
click at [828, 119] on div "/" at bounding box center [921, 131] width 251 height 63
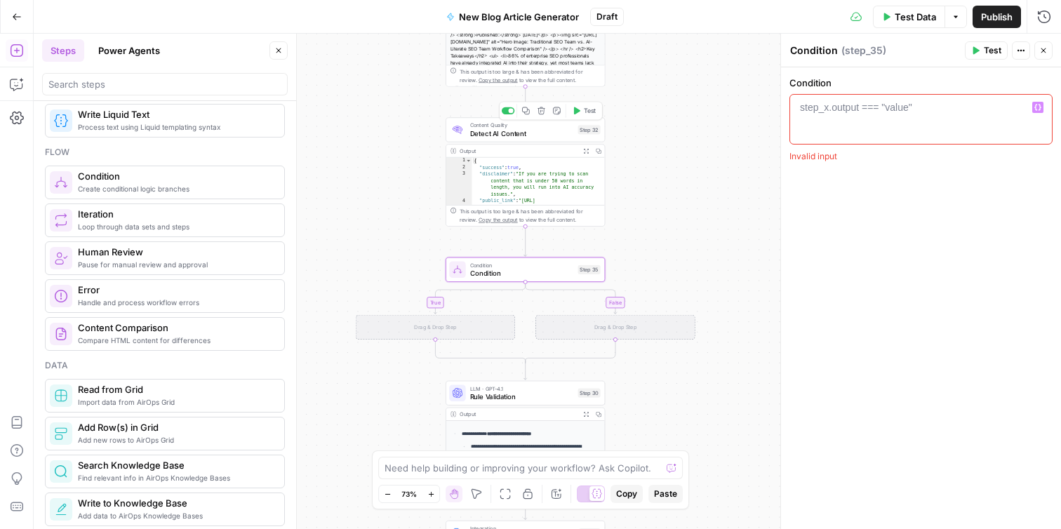
click at [553, 133] on span "Detect AI Content" at bounding box center [522, 133] width 104 height 11
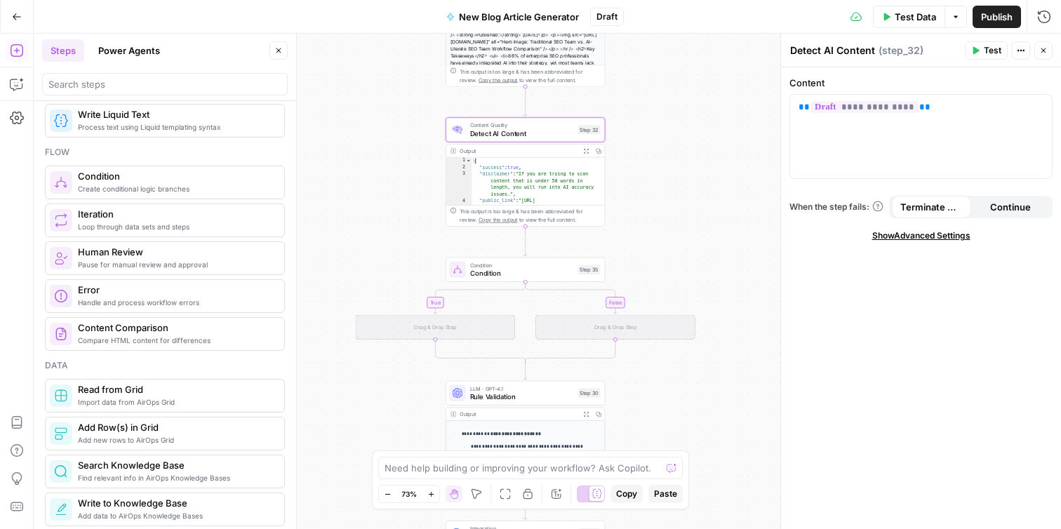
click at [900, 241] on span "Show Advanced Settings" at bounding box center [922, 236] width 98 height 13
click at [877, 278] on input "Select Version" at bounding box center [913, 285] width 228 height 14
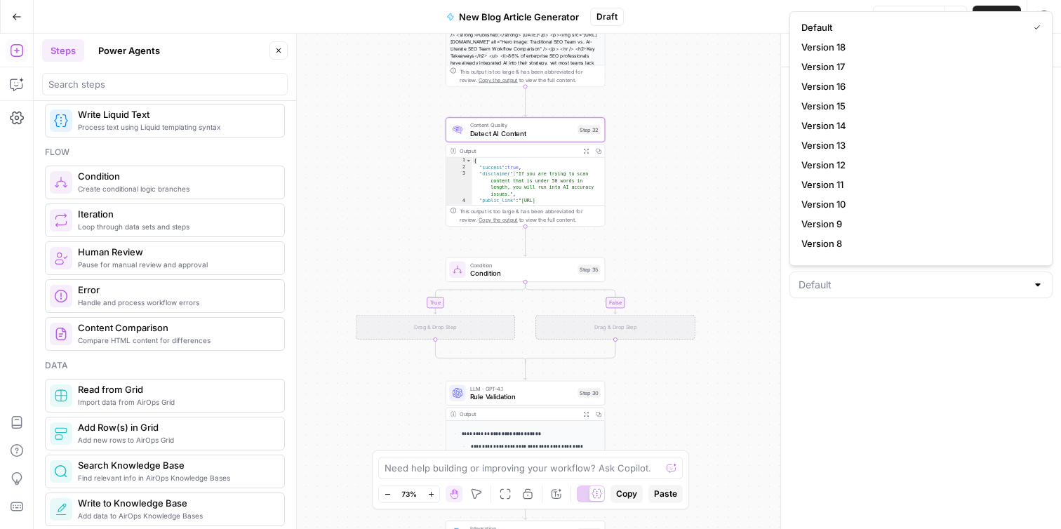
type input "Default"
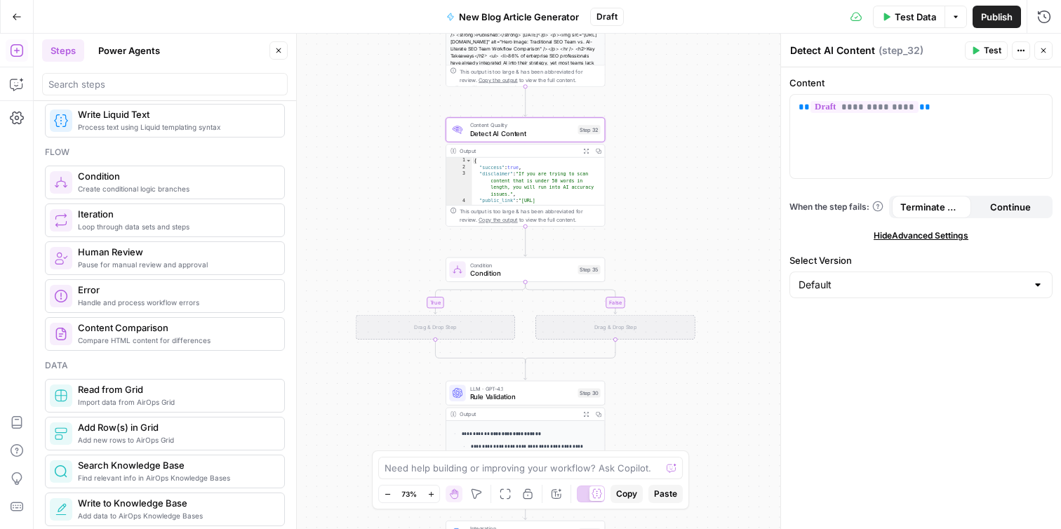
click at [825, 357] on div "**********" at bounding box center [921, 298] width 280 height 462
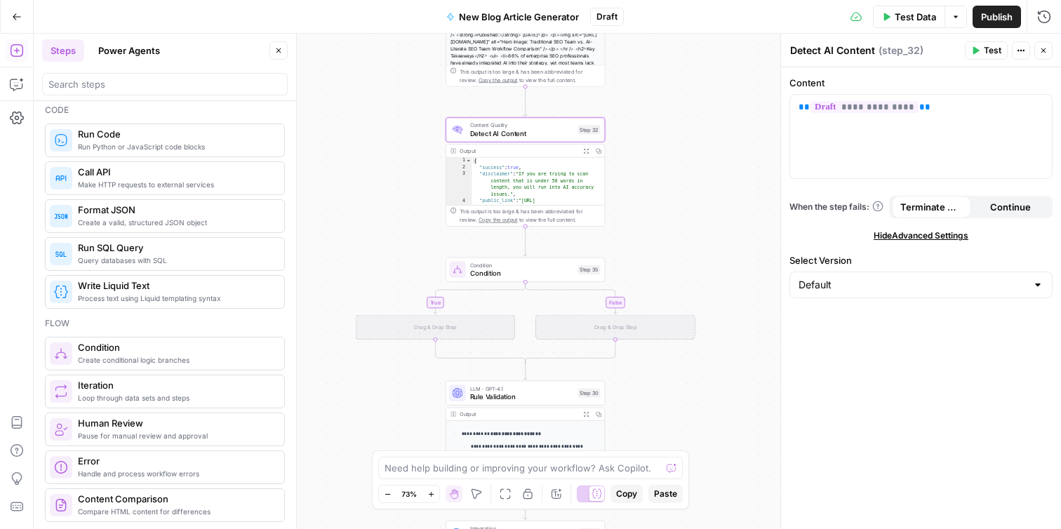
scroll to position [211, 0]
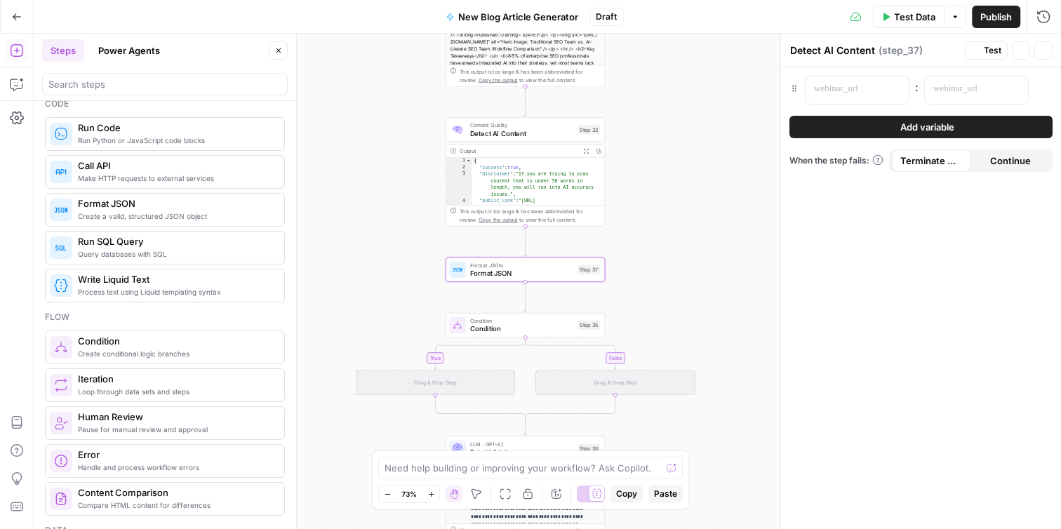
type textarea "Format JSON"
click at [844, 85] on p at bounding box center [846, 89] width 64 height 14
click at [936, 93] on p at bounding box center [966, 89] width 64 height 14
click at [856, 86] on p at bounding box center [846, 89] width 64 height 14
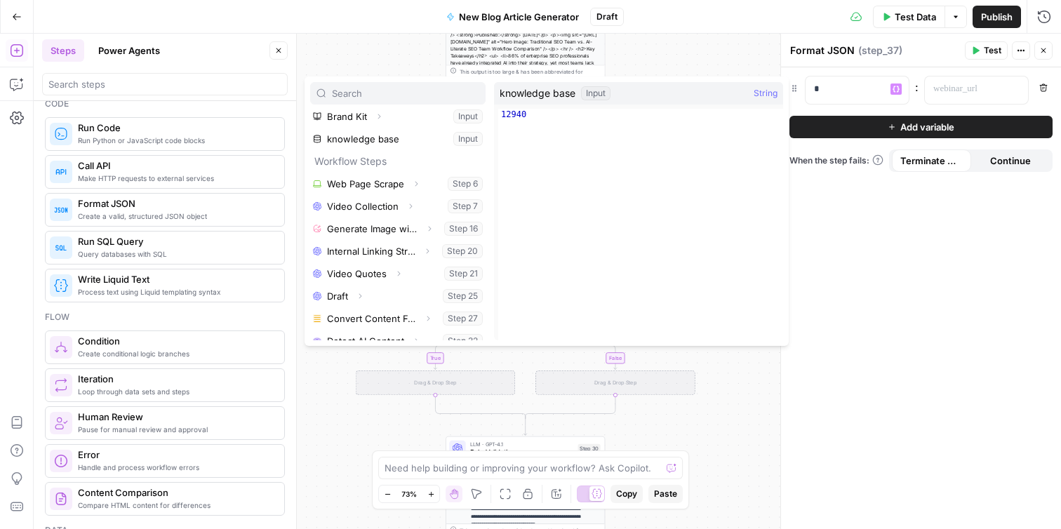
scroll to position [105, 0]
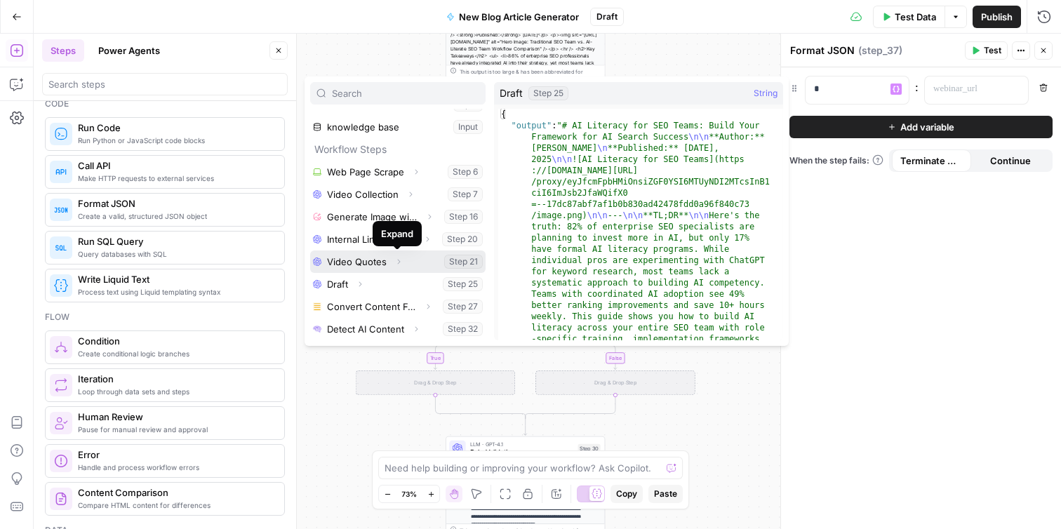
click at [397, 262] on icon "button" at bounding box center [398, 262] width 8 height 8
click at [397, 262] on icon "button" at bounding box center [399, 261] width 5 height 3
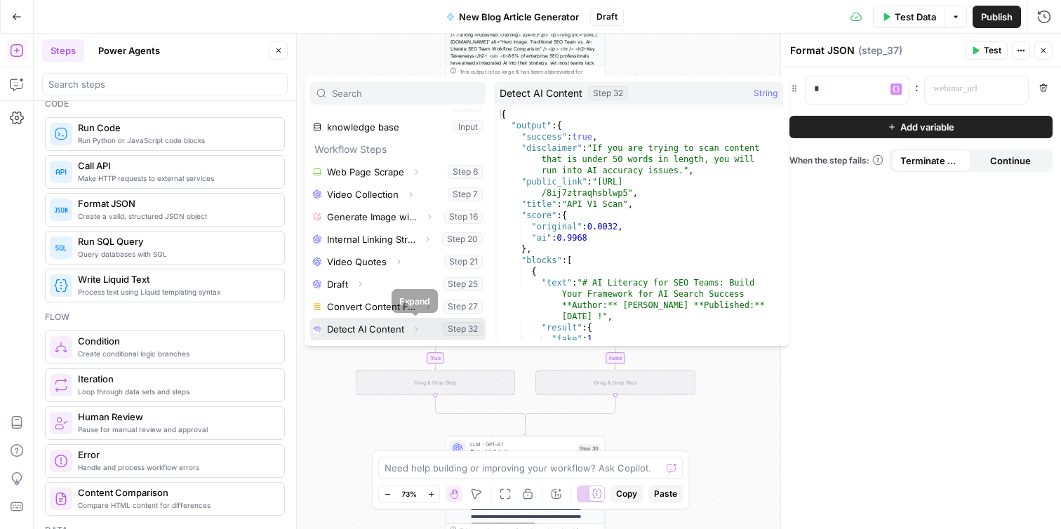
click at [416, 331] on icon "button" at bounding box center [416, 329] width 8 height 8
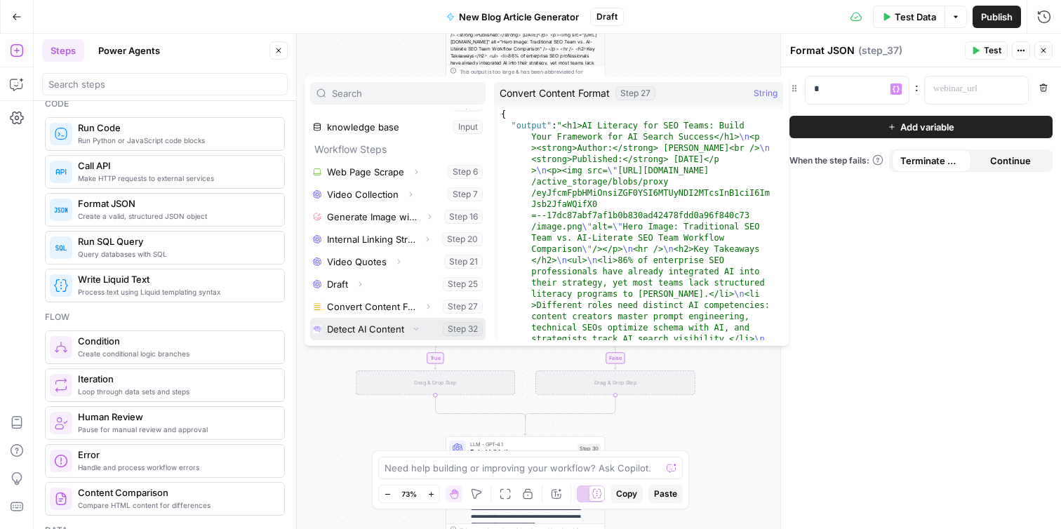
scroll to position [128, 0]
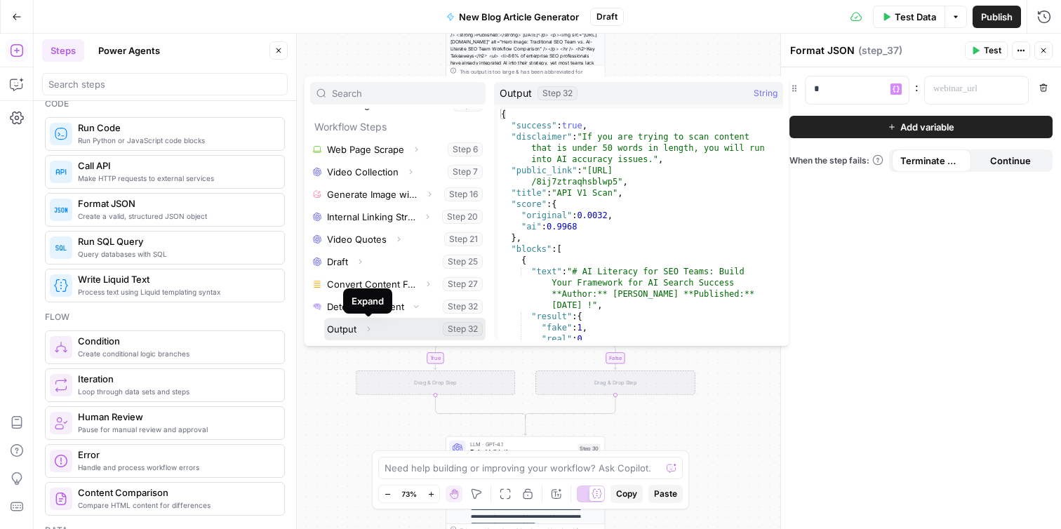
click at [371, 329] on icon "button" at bounding box center [368, 329] width 8 height 8
click at [369, 329] on icon "button" at bounding box center [368, 329] width 8 height 8
click at [369, 330] on icon "button" at bounding box center [368, 329] width 8 height 8
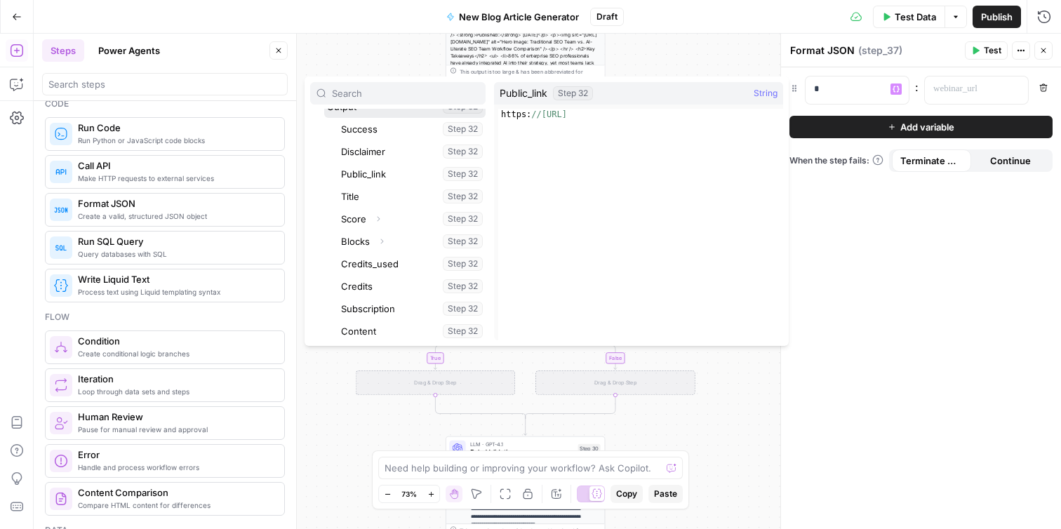
scroll to position [364, 0]
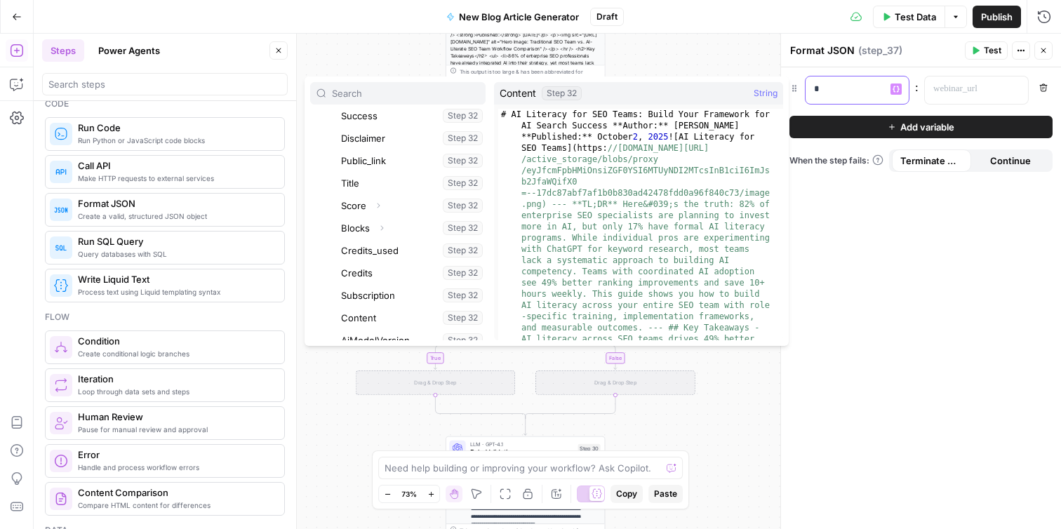
click at [846, 91] on p "*" at bounding box center [857, 89] width 86 height 14
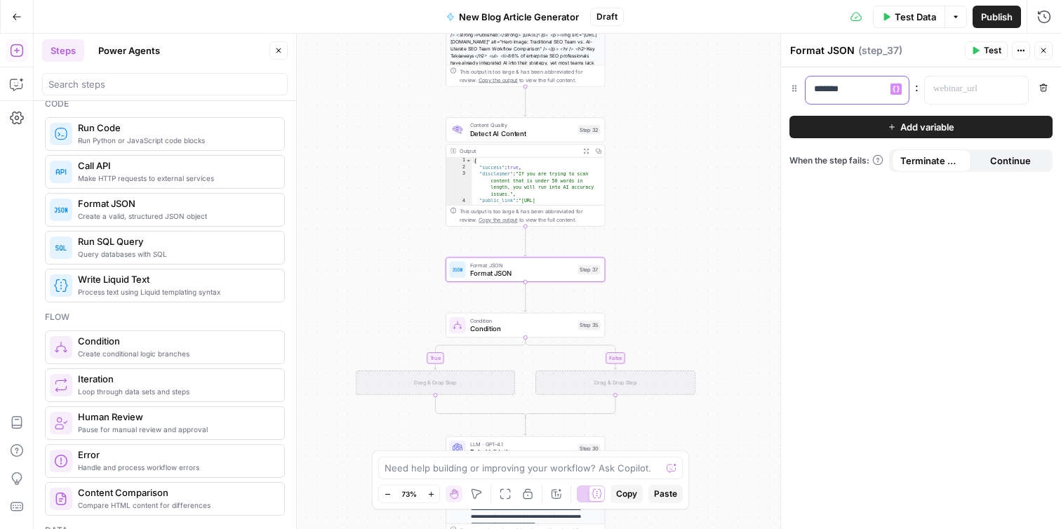
drag, startPoint x: 861, startPoint y: 88, endPoint x: 770, endPoint y: 88, distance: 91.3
click at [770, 88] on body "**********" at bounding box center [530, 264] width 1061 height 529
drag, startPoint x: 883, startPoint y: 88, endPoint x: 795, endPoint y: 85, distance: 88.5
click at [795, 85] on div "******* Variables Menu : Remove" at bounding box center [921, 90] width 263 height 29
click at [968, 91] on p at bounding box center [966, 89] width 64 height 14
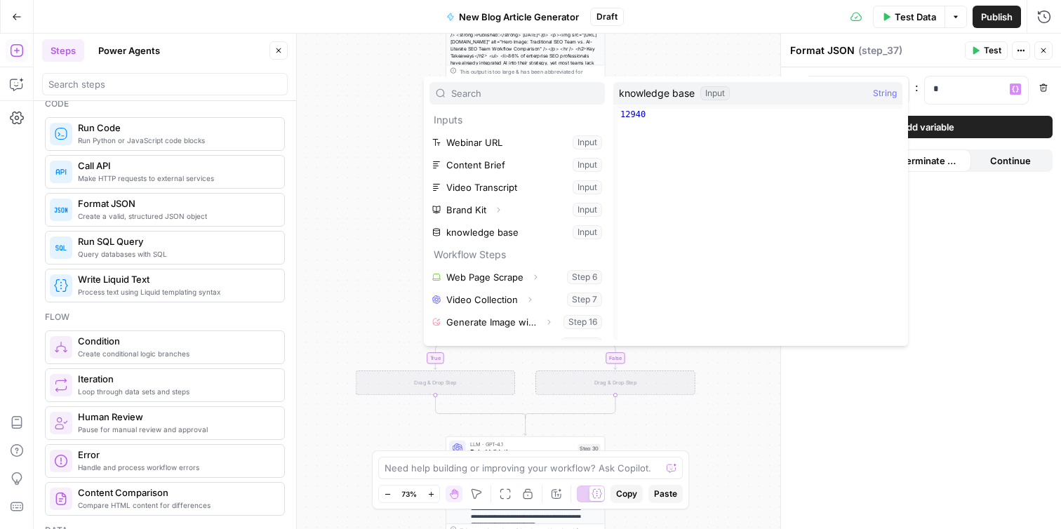
scroll to position [105, 0]
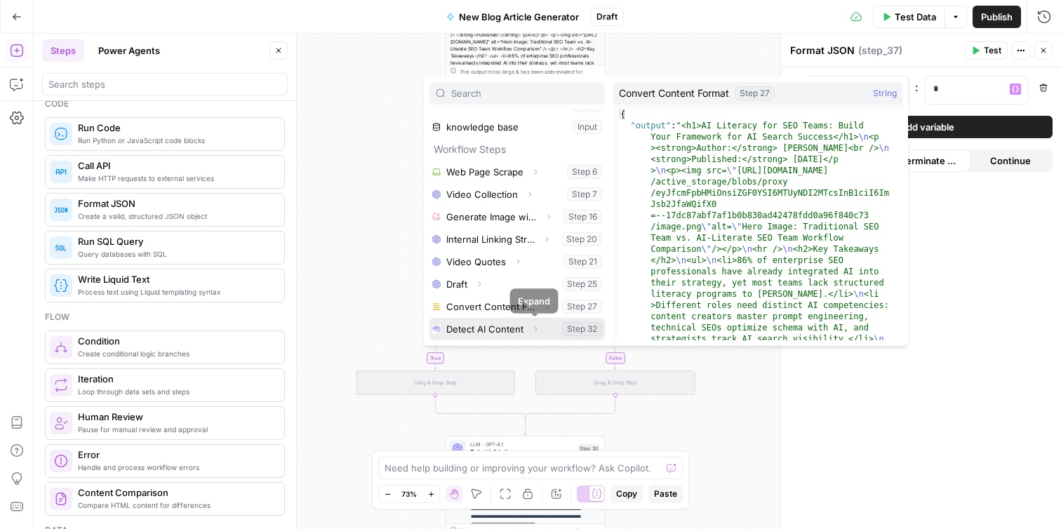
click at [536, 329] on icon "button" at bounding box center [535, 329] width 8 height 8
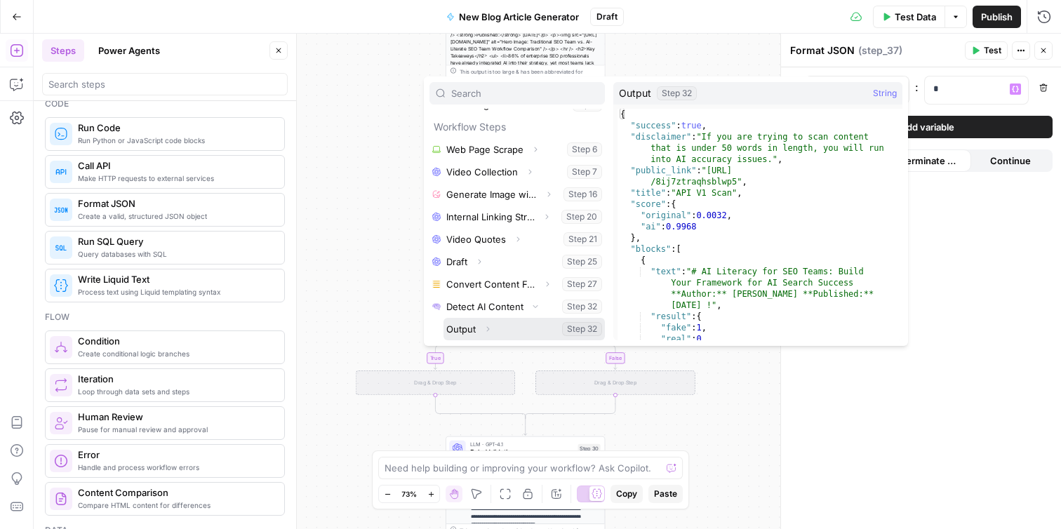
click at [487, 331] on icon "button" at bounding box center [487, 329] width 3 height 5
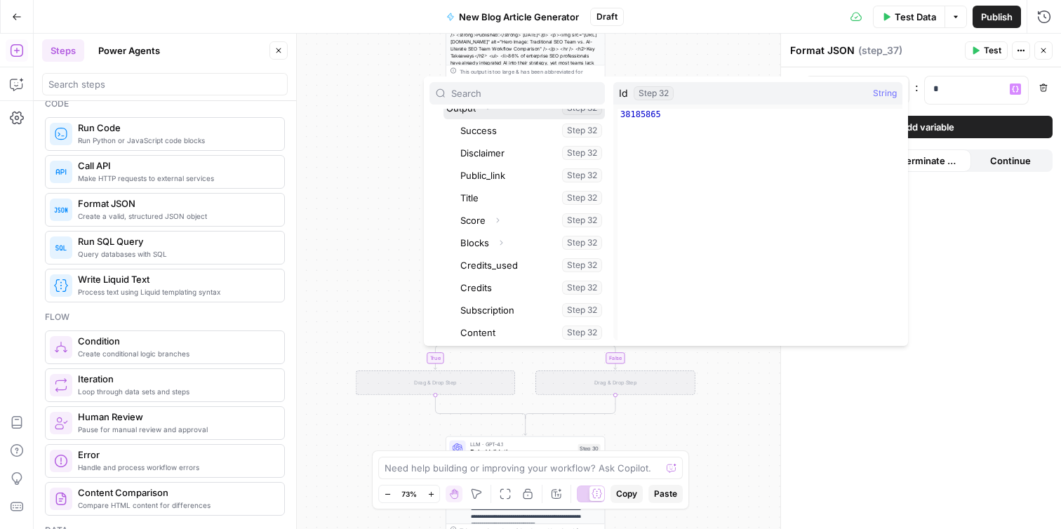
scroll to position [328, 0]
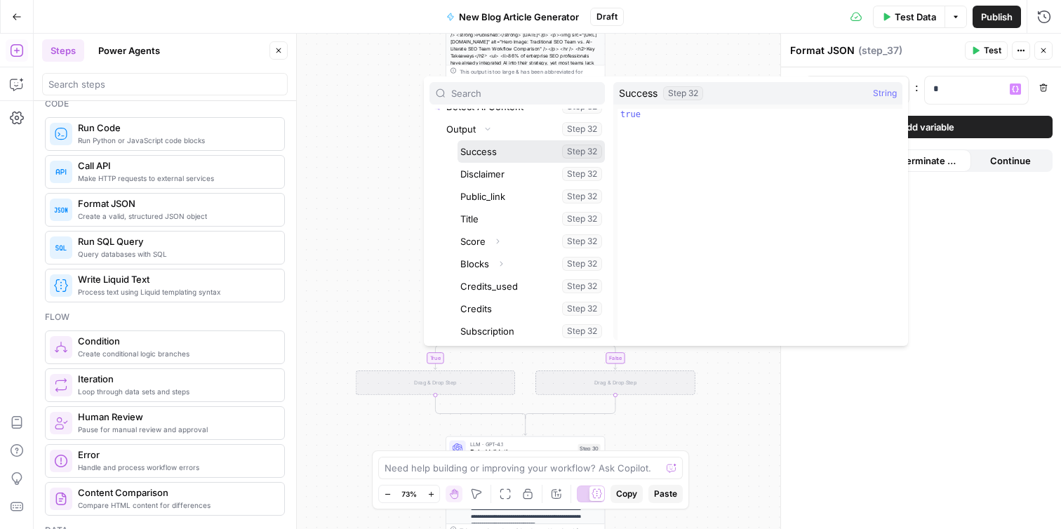
click at [491, 154] on button "Select variable Success" at bounding box center [531, 151] width 147 height 22
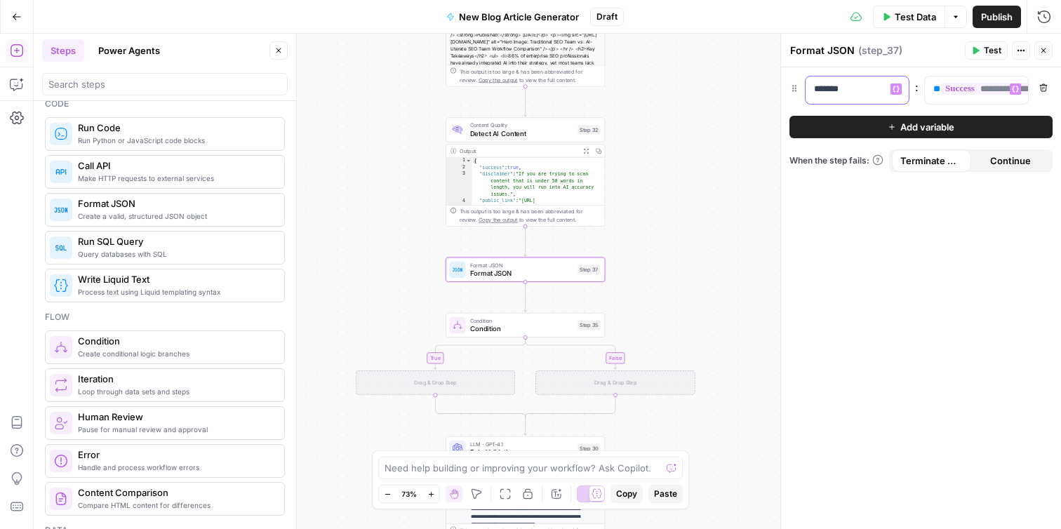
drag, startPoint x: 854, startPoint y: 89, endPoint x: 875, endPoint y: 103, distance: 24.7
click at [875, 103] on div "*******" at bounding box center [846, 90] width 81 height 27
click at [873, 133] on button "Add variable" at bounding box center [921, 127] width 263 height 22
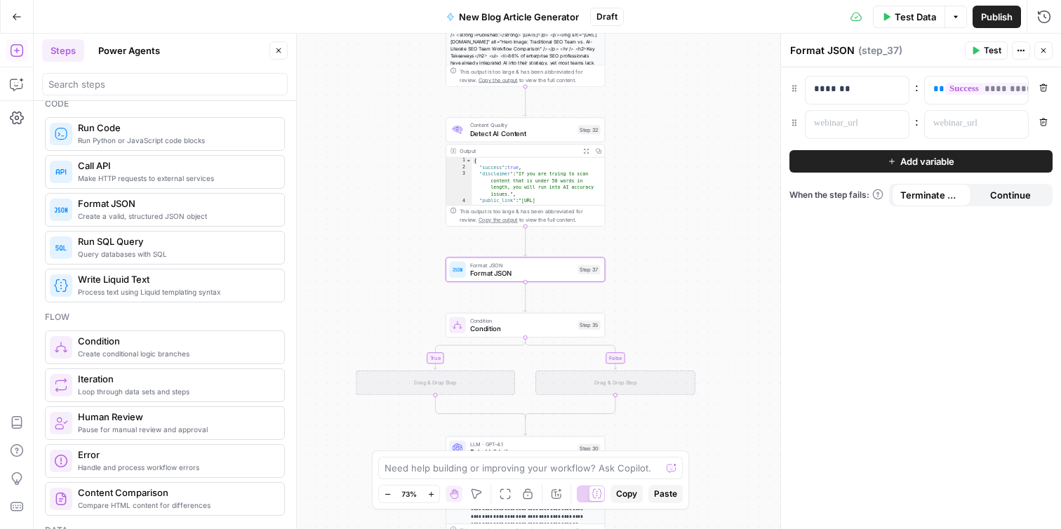
click at [1049, 123] on button "Remove" at bounding box center [1044, 122] width 18 height 18
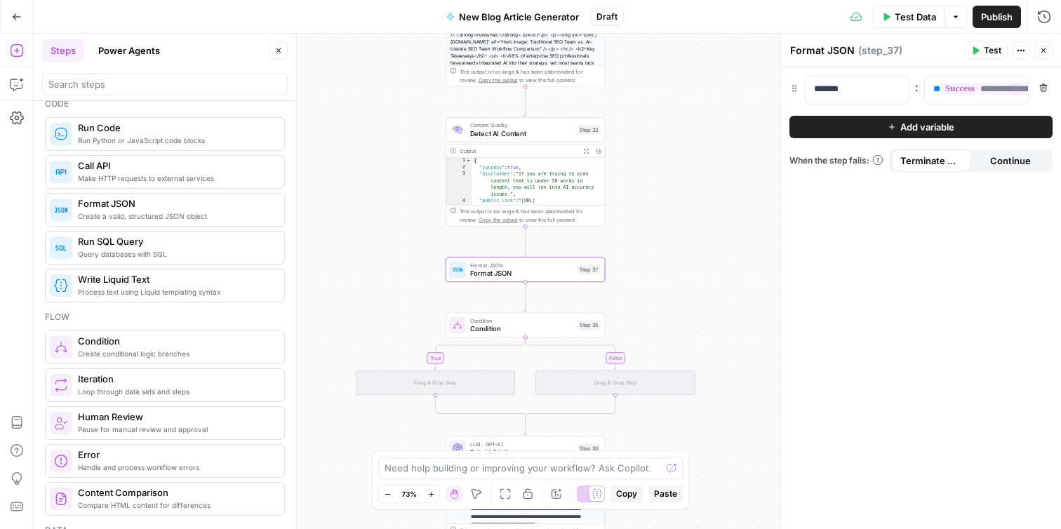
click at [993, 50] on span "Test" at bounding box center [993, 50] width 18 height 13
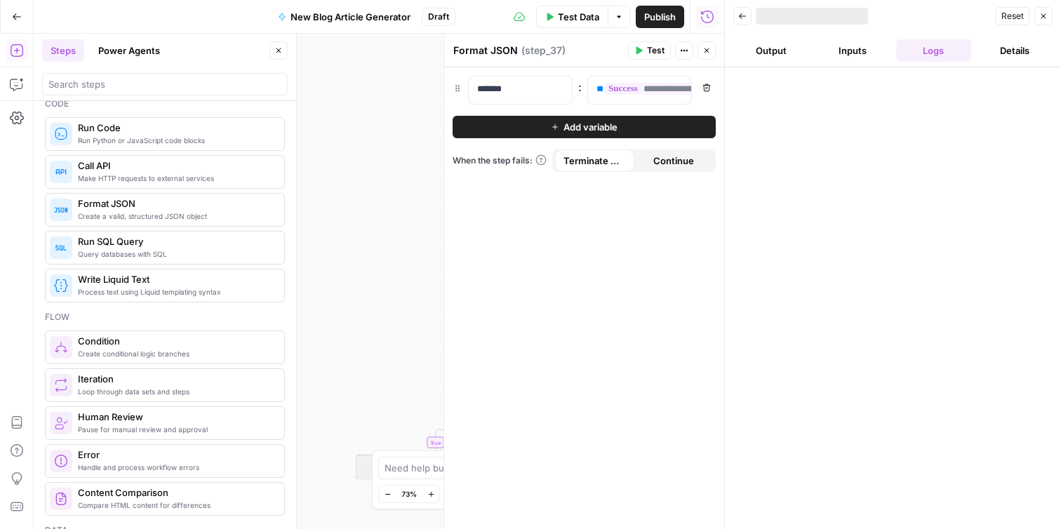
click at [751, 51] on button "Output" at bounding box center [772, 50] width 76 height 22
click at [649, 48] on span "Test" at bounding box center [656, 50] width 18 height 13
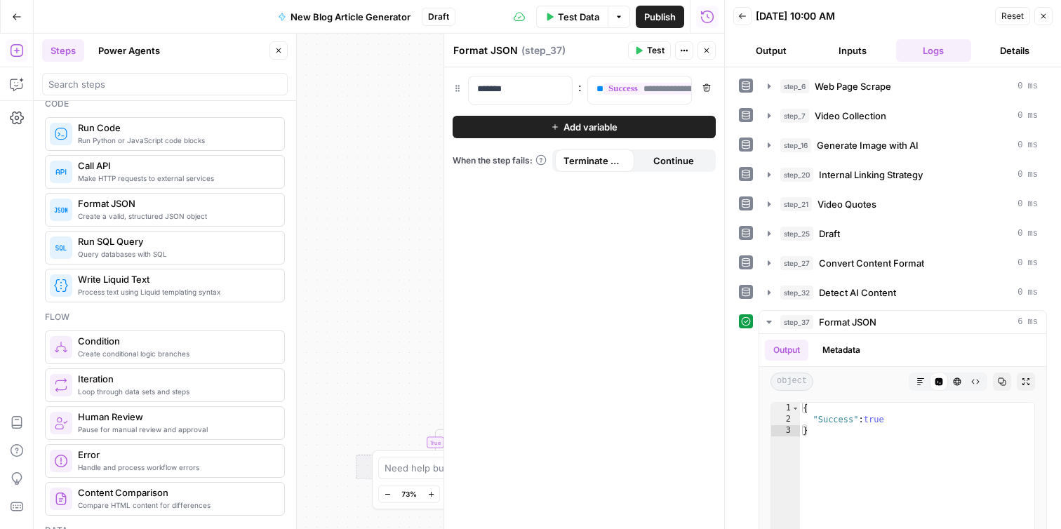
click at [776, 55] on button "Output" at bounding box center [772, 50] width 76 height 22
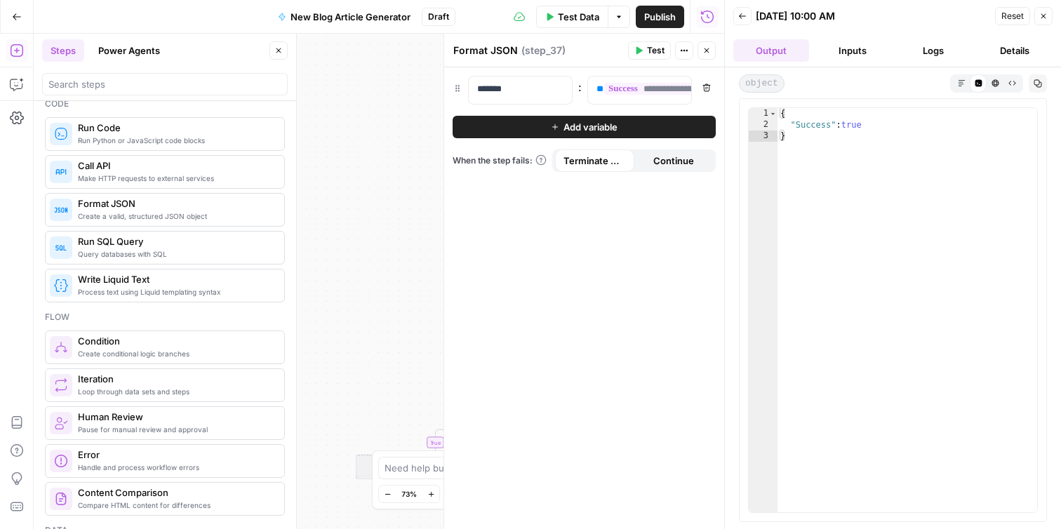
click at [384, 223] on div "**********" at bounding box center [379, 282] width 691 height 496
click at [1037, 18] on button "Close" at bounding box center [1044, 16] width 18 height 18
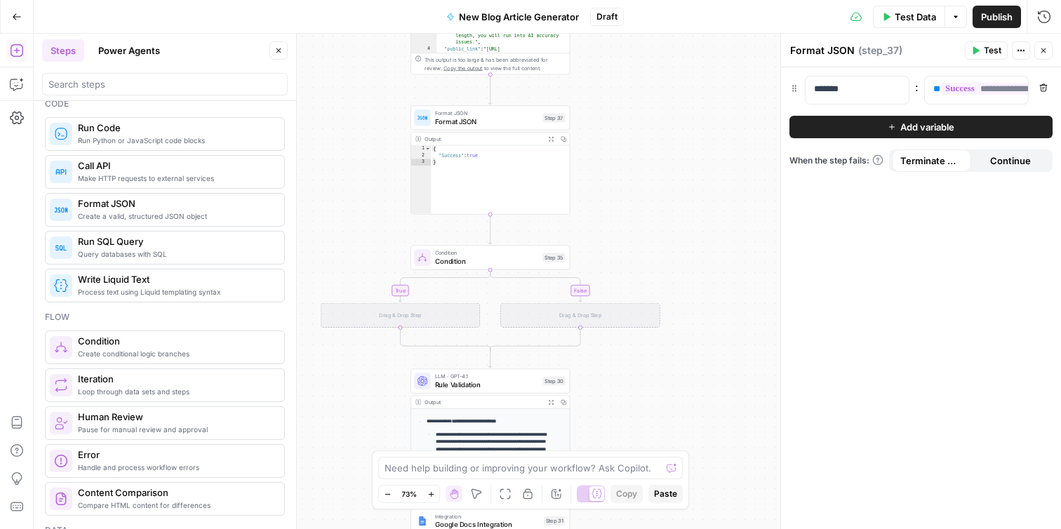
click at [420, 316] on div "Drag & Drop Step" at bounding box center [400, 315] width 159 height 25
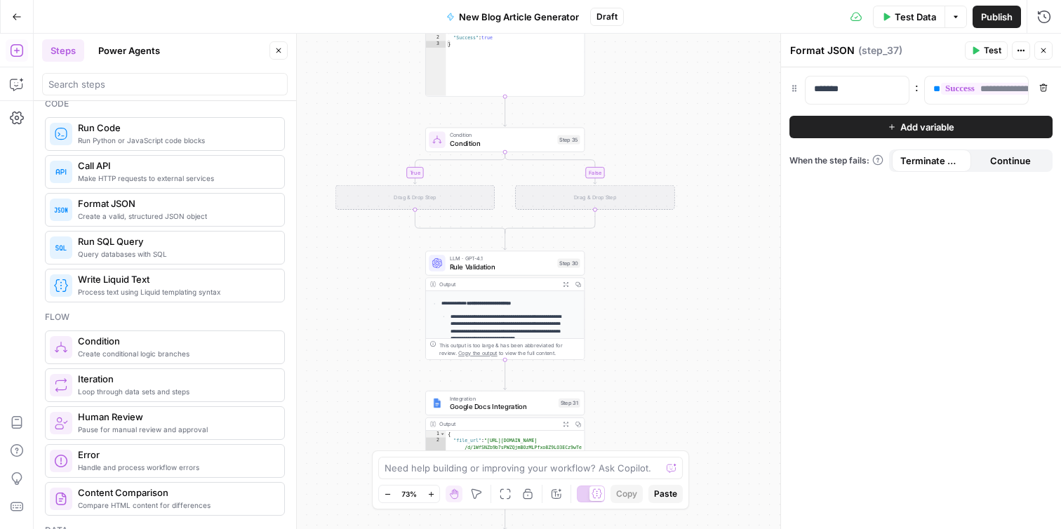
click at [467, 199] on div "Drag & Drop Step" at bounding box center [415, 197] width 159 height 25
click at [418, 193] on div "Drag & Drop Step" at bounding box center [415, 197] width 159 height 25
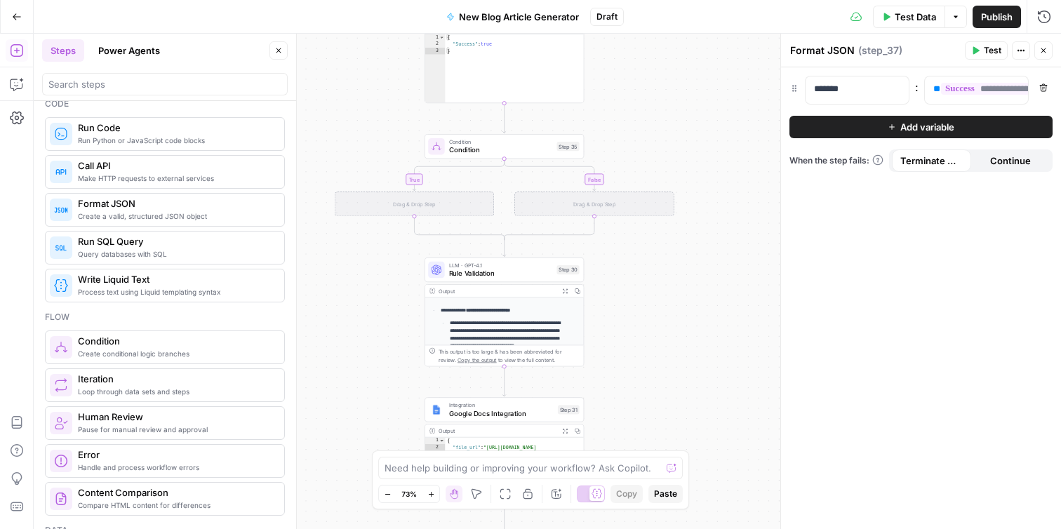
click at [434, 204] on div "Drag & Drop Step" at bounding box center [414, 204] width 159 height 25
click at [1050, 50] on button "Close" at bounding box center [1044, 50] width 18 height 18
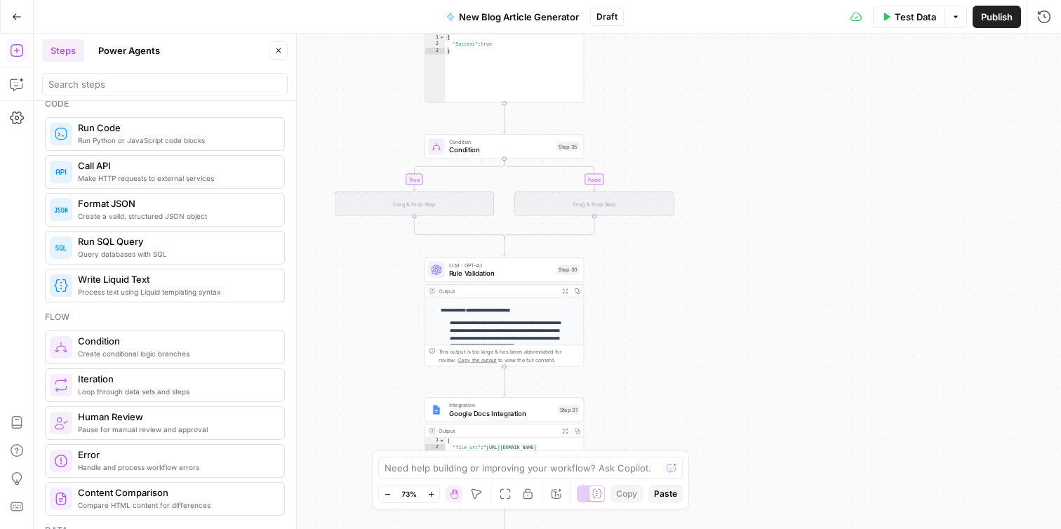
click at [427, 209] on div "Drag & Drop Step" at bounding box center [414, 204] width 159 height 25
click at [413, 175] on icon "Edge from step_35 to step_35-if-ghost" at bounding box center [458, 175] width 91 height 32
click at [425, 204] on span "First Draft" at bounding box center [411, 208] width 104 height 11
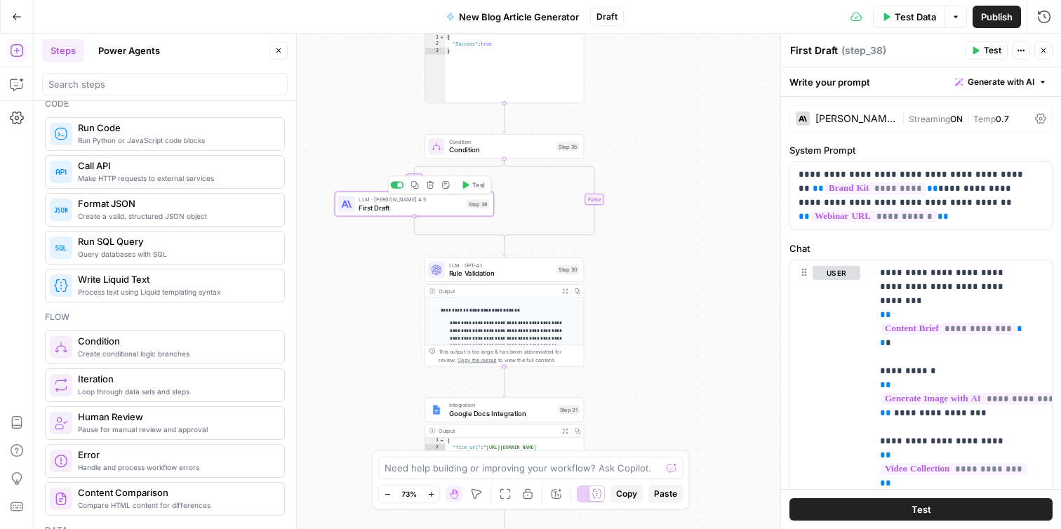
click at [432, 188] on icon "button" at bounding box center [430, 185] width 8 height 8
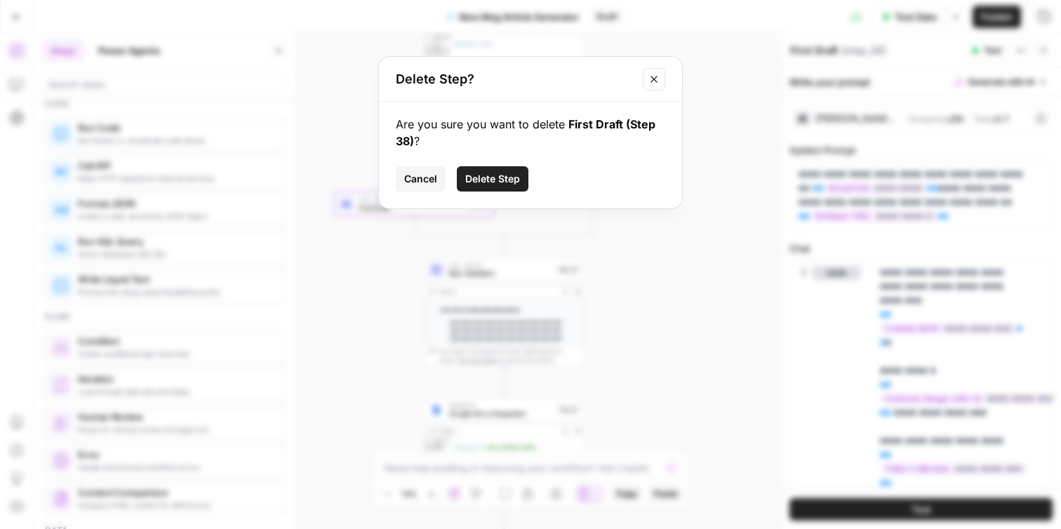
click at [499, 183] on span "Delete Step" at bounding box center [492, 179] width 55 height 14
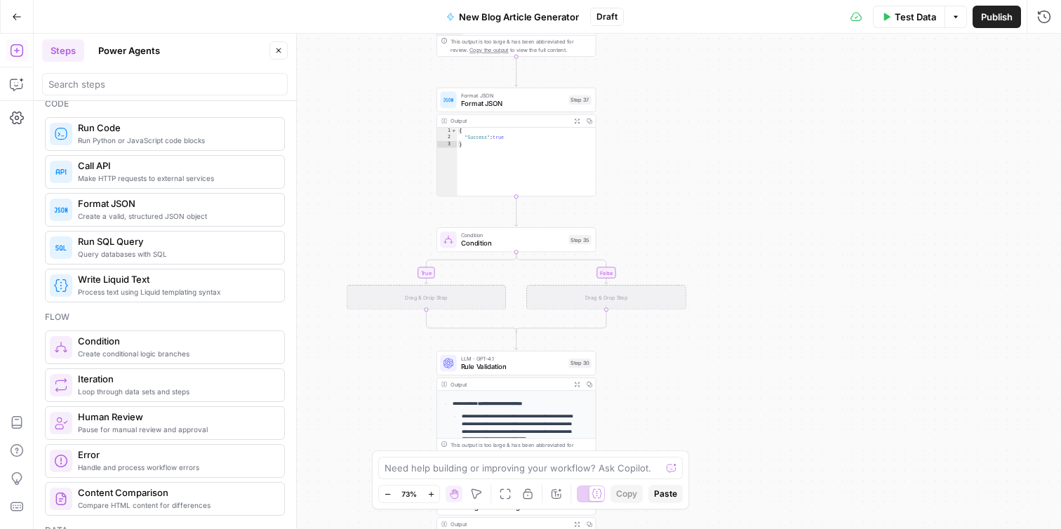
click at [544, 244] on span "Condition" at bounding box center [513, 243] width 104 height 11
click at [858, 112] on div "step_x.output === "value"" at bounding box center [856, 107] width 112 height 14
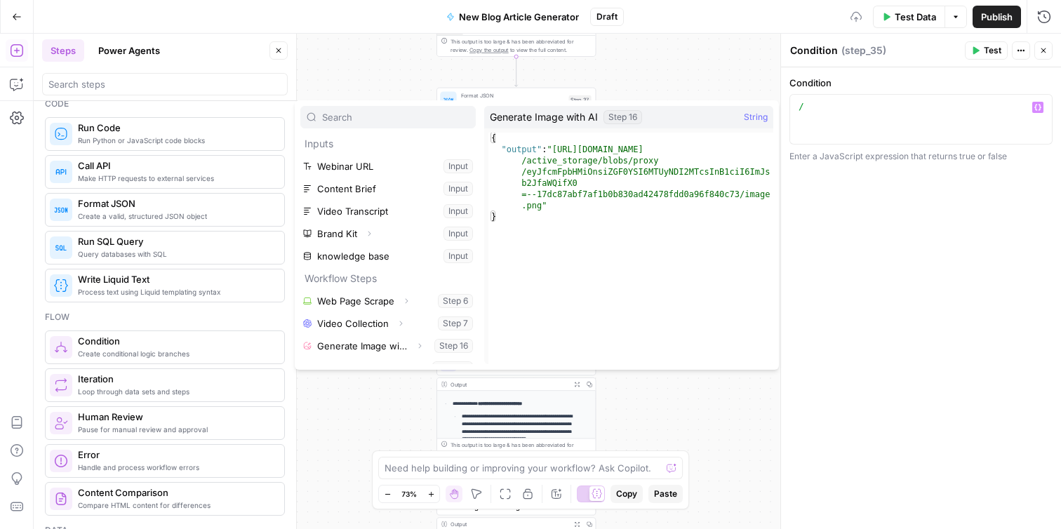
scroll to position [128, 0]
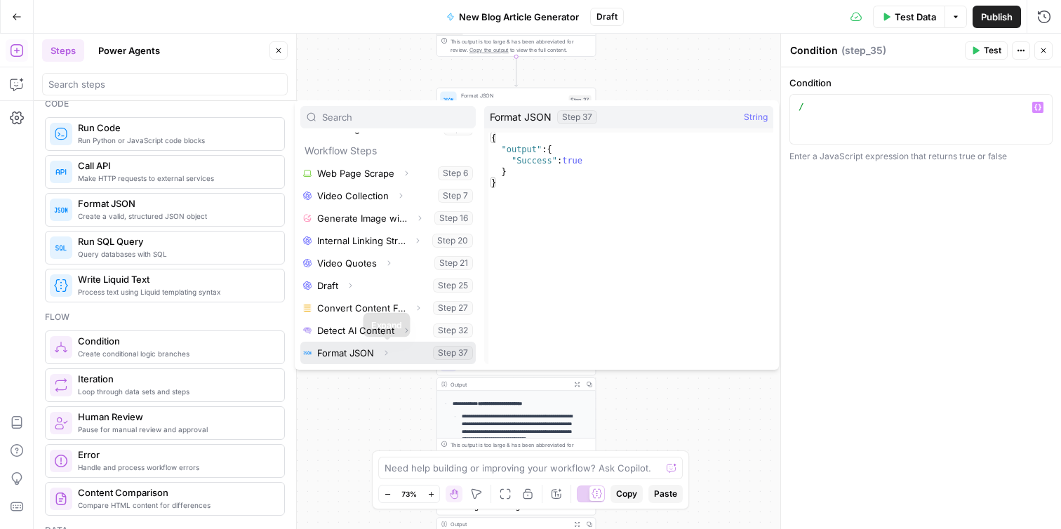
click at [385, 353] on icon "button" at bounding box center [386, 353] width 8 height 8
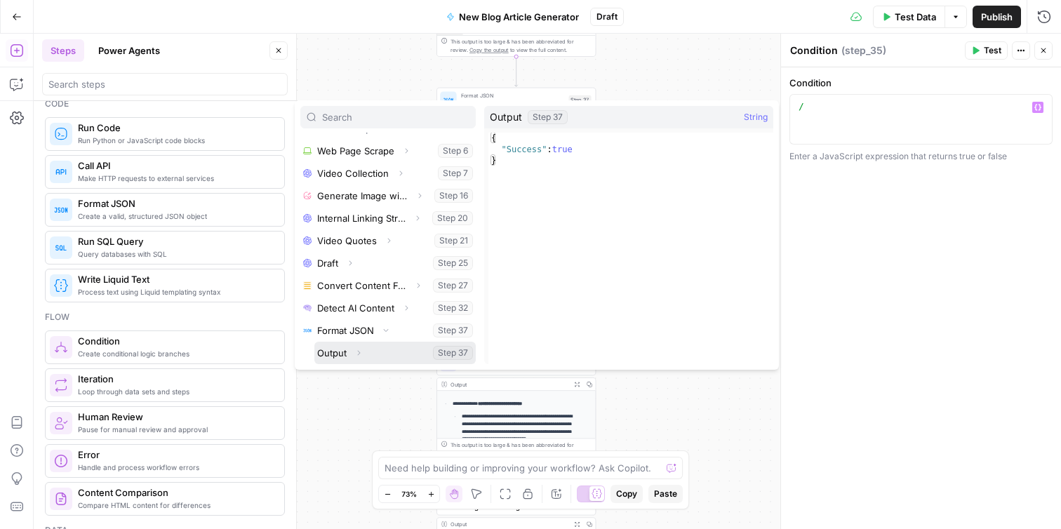
click at [360, 351] on icon "button" at bounding box center [358, 353] width 8 height 8
click at [351, 352] on button "Select variable Success" at bounding box center [402, 353] width 147 height 22
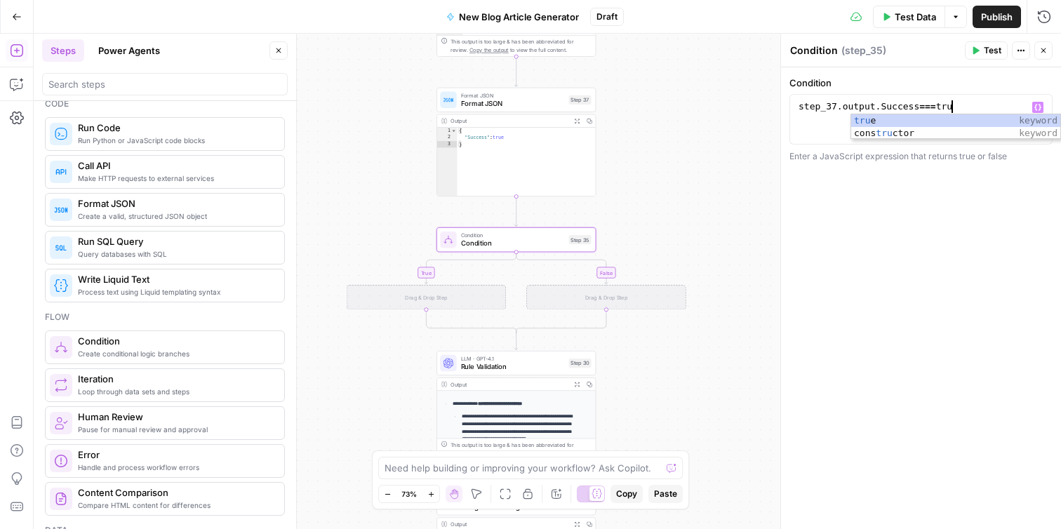
scroll to position [0, 11]
click at [984, 50] on span "Test" at bounding box center [993, 50] width 18 height 13
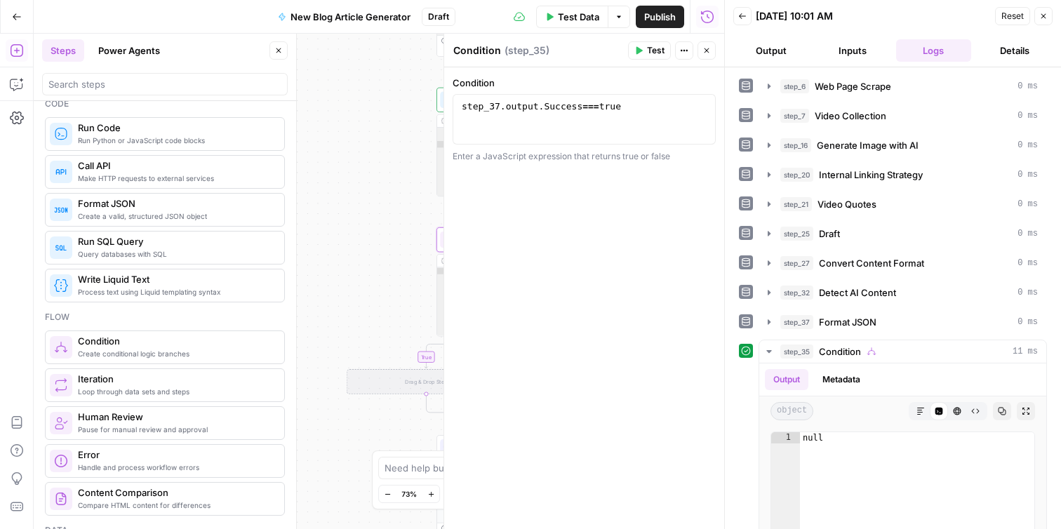
click at [767, 47] on button "Output" at bounding box center [772, 50] width 76 height 22
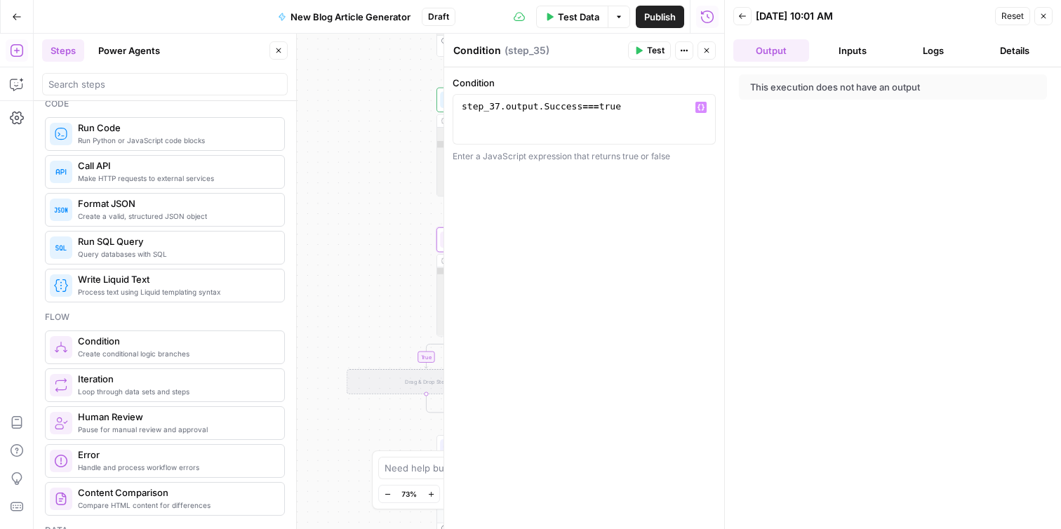
click at [581, 107] on div "step_37 . output . Success === true" at bounding box center [584, 131] width 251 height 63
click at [602, 107] on div "step_37 . output . Success === true" at bounding box center [584, 131] width 251 height 63
type textarea "**********"
click at [387, 169] on div "**********" at bounding box center [379, 282] width 691 height 496
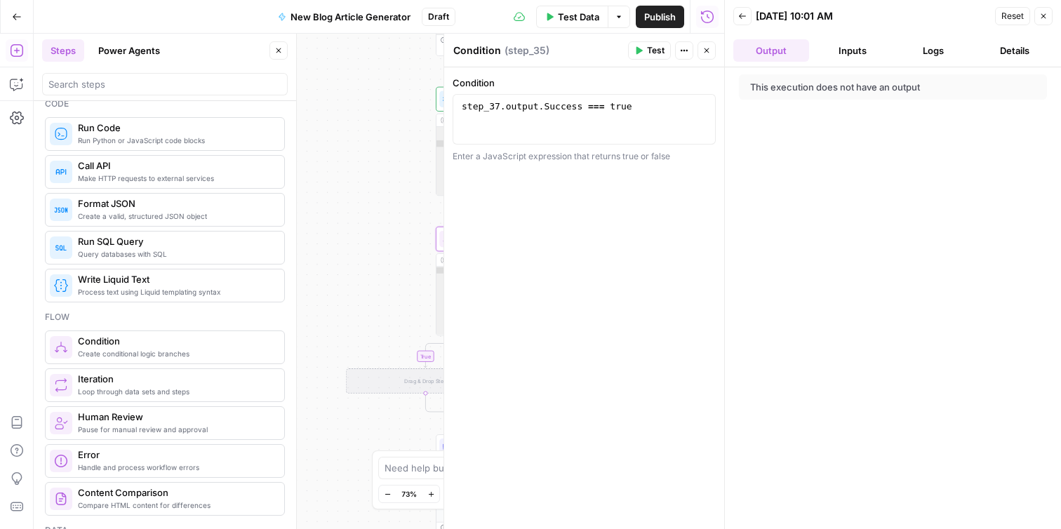
click at [1044, 16] on icon "button" at bounding box center [1044, 16] width 5 height 5
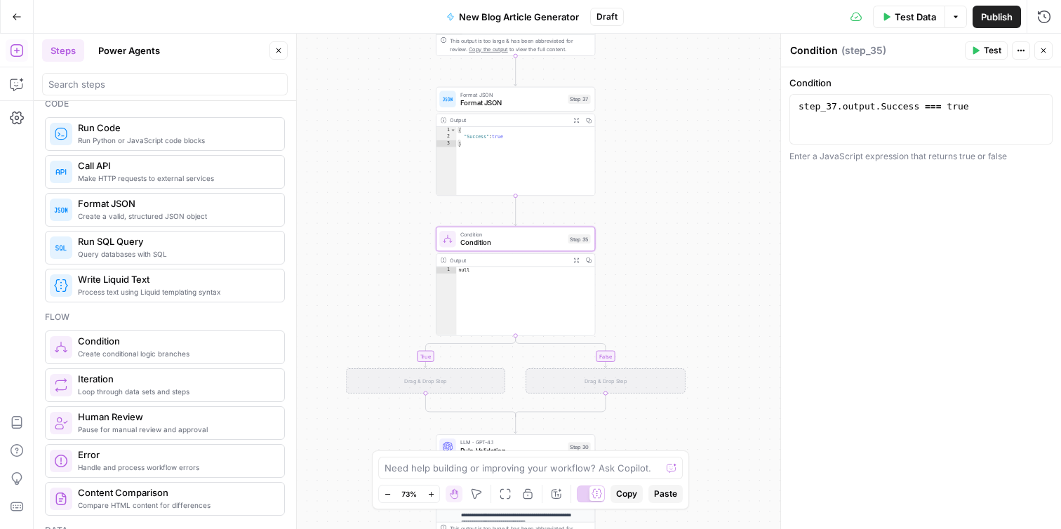
click at [686, 213] on div "**********" at bounding box center [548, 282] width 1028 height 496
type textarea "****"
click at [532, 281] on div "null" at bounding box center [525, 308] width 139 height 83
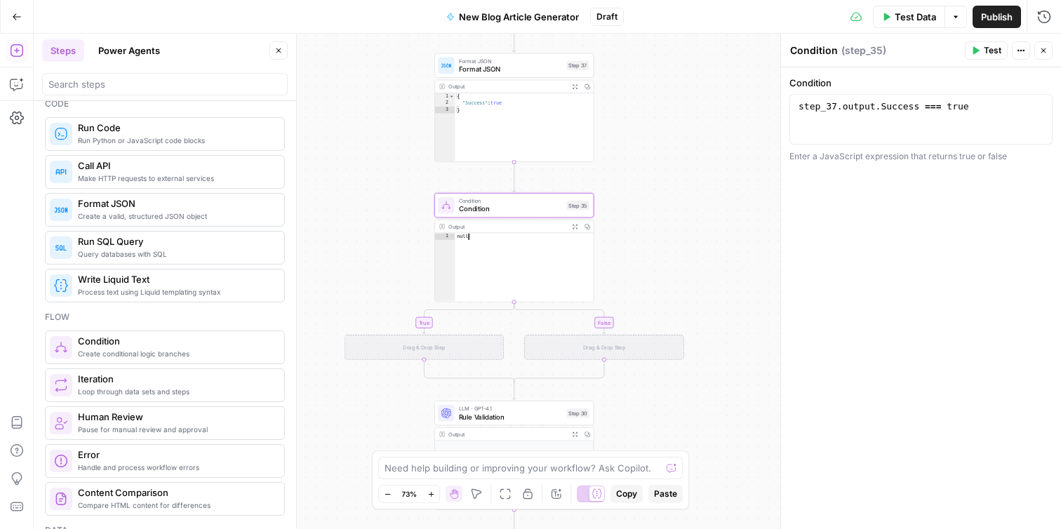
click at [479, 345] on div "Drag & Drop Step" at bounding box center [424, 347] width 159 height 25
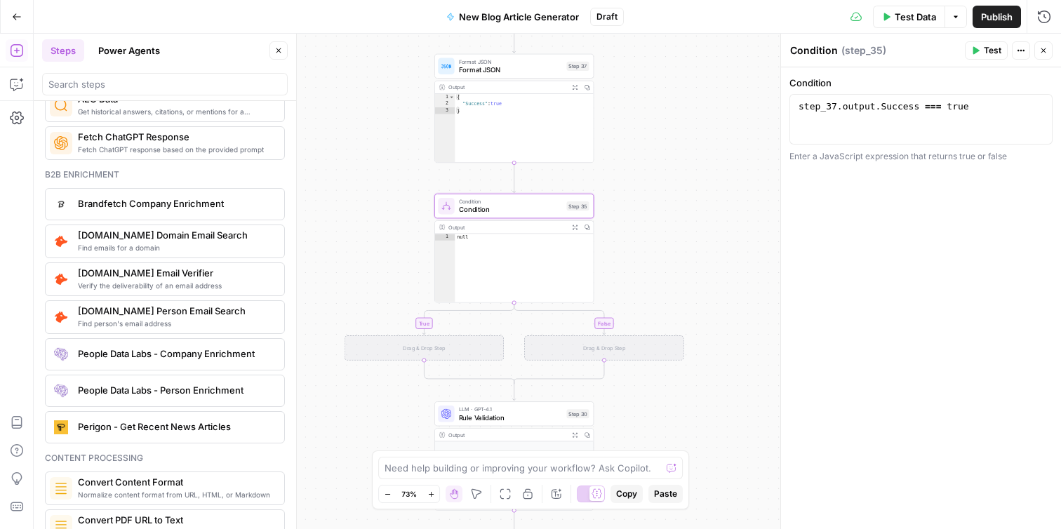
scroll to position [1925, 0]
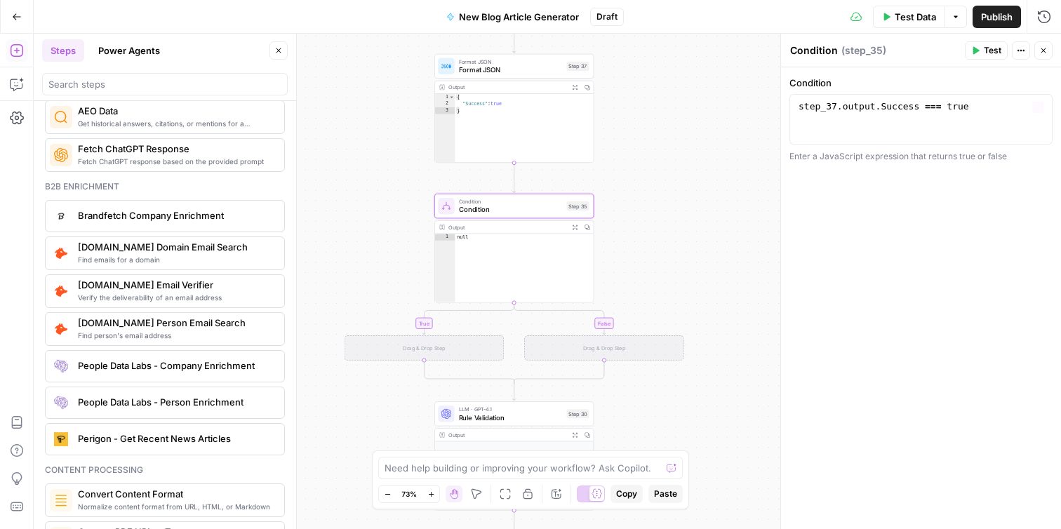
click at [882, 108] on div "step_37 . output . Success === true" at bounding box center [921, 131] width 251 height 63
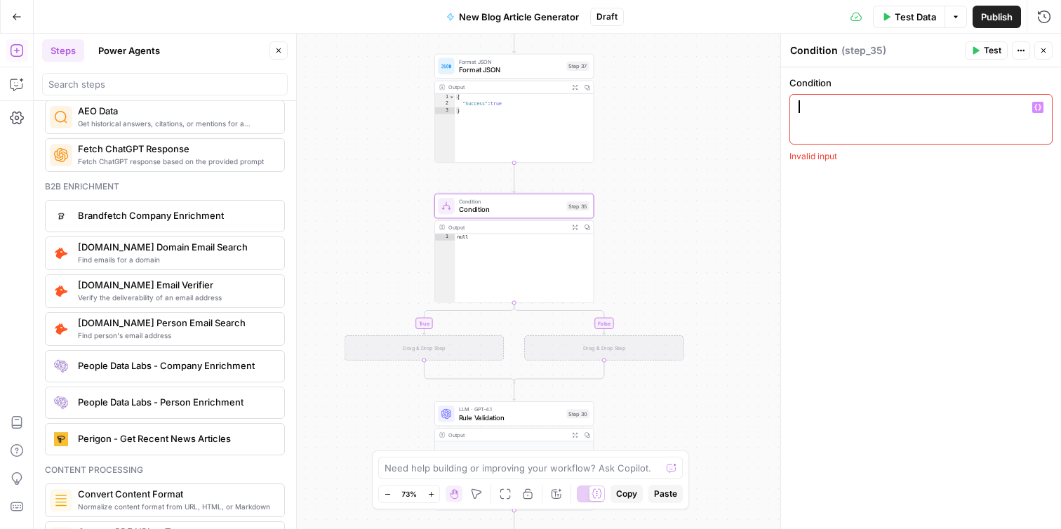
scroll to position [0, 0]
click at [817, 112] on div "step_x.output === "value"" at bounding box center [856, 107] width 112 height 14
type textarea "*"
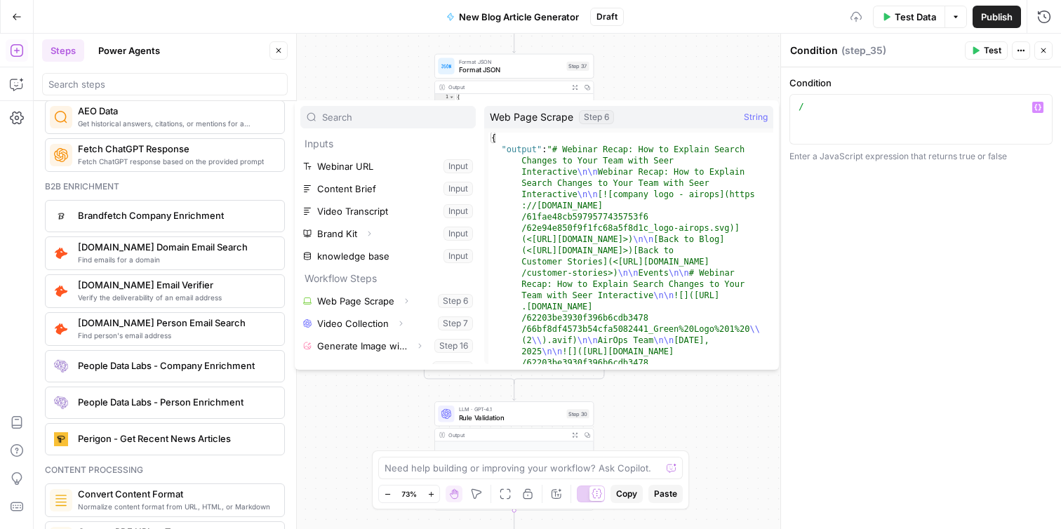
scroll to position [128, 0]
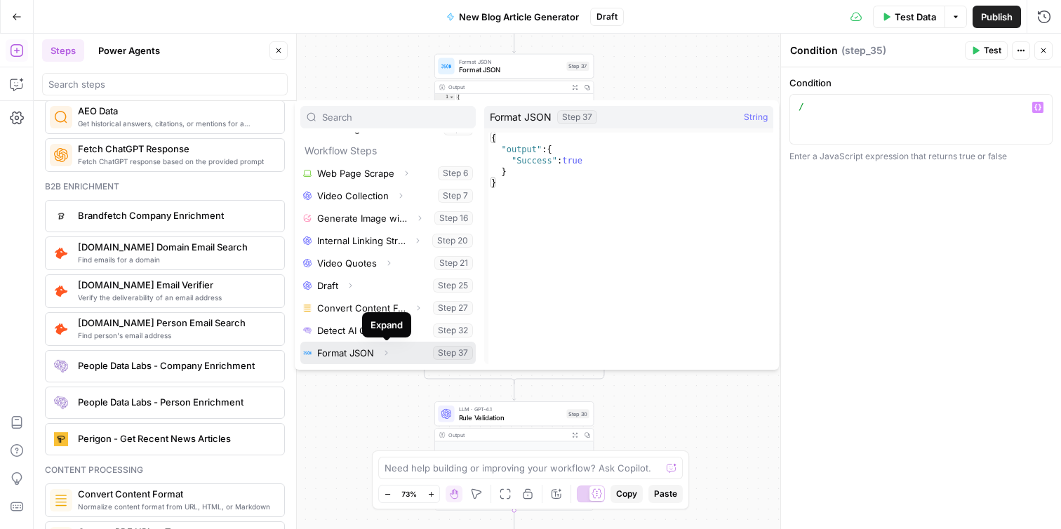
click at [386, 353] on icon "button" at bounding box center [386, 353] width 8 height 8
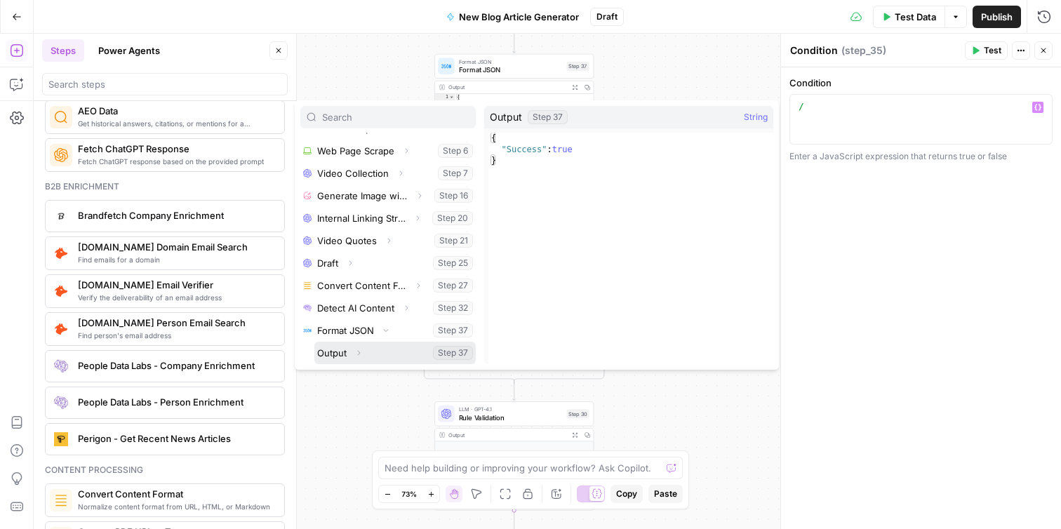
click at [348, 353] on button "Select variable Output" at bounding box center [394, 353] width 161 height 22
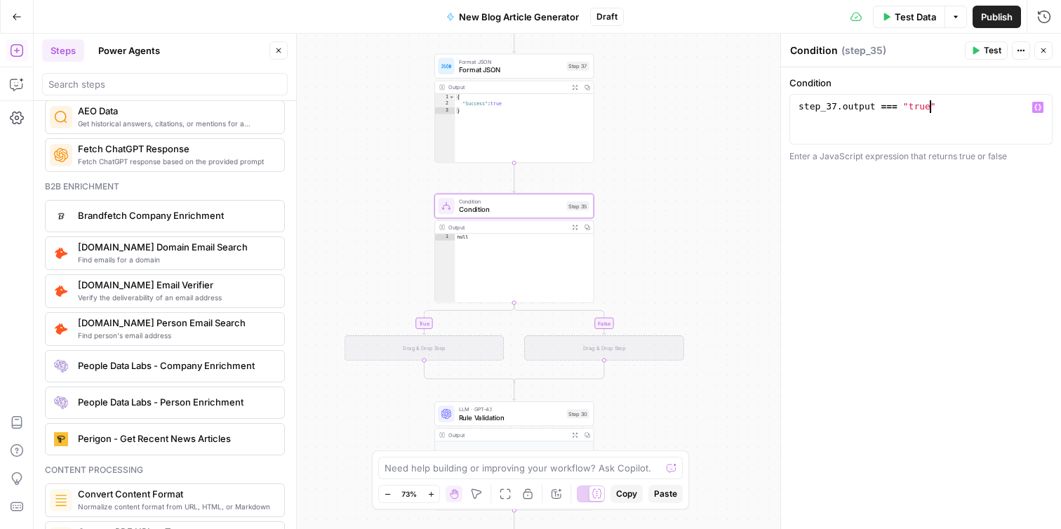
scroll to position [0, 9]
type textarea "**********"
click at [988, 49] on span "Test" at bounding box center [993, 50] width 18 height 13
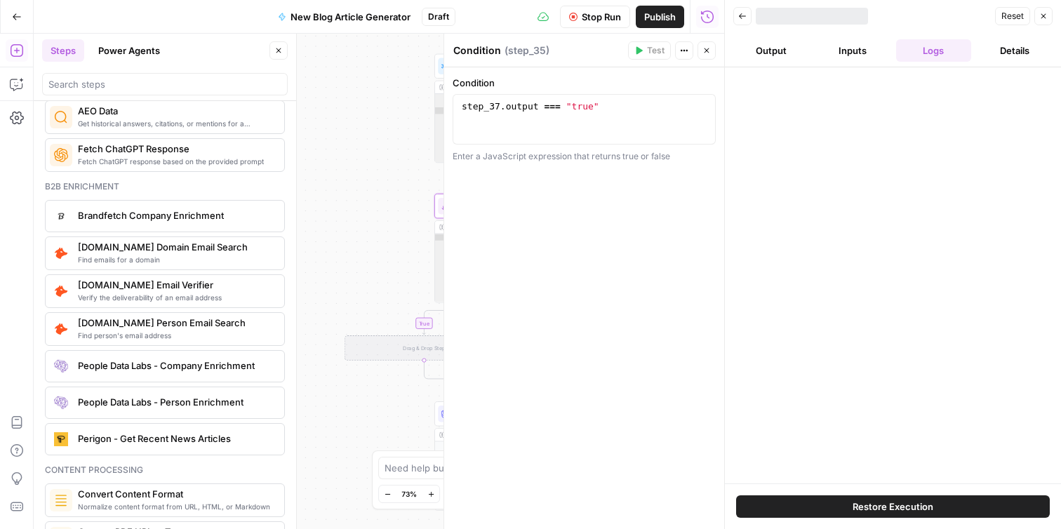
click at [764, 46] on button "Output" at bounding box center [772, 50] width 76 height 22
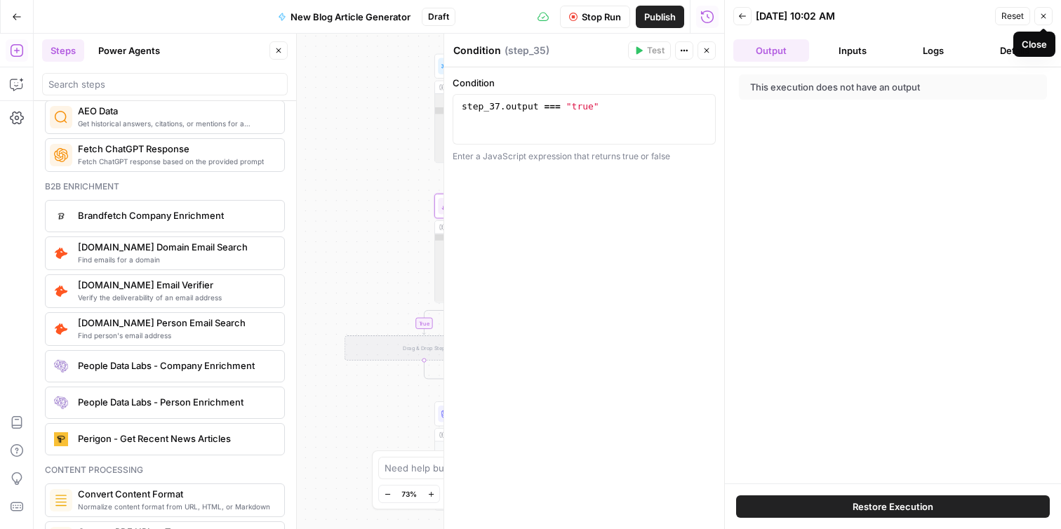
click at [1041, 18] on icon "button" at bounding box center [1044, 16] width 8 height 8
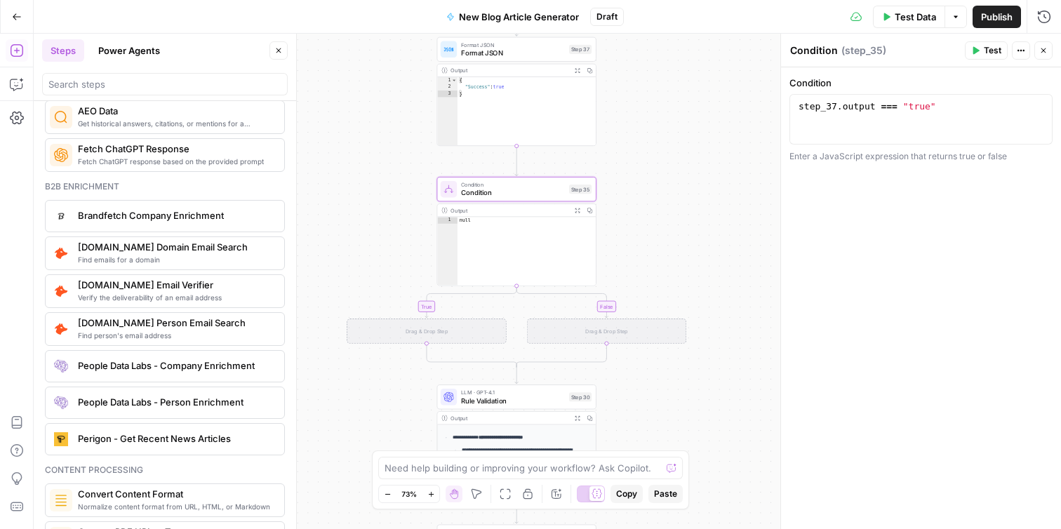
click at [595, 491] on icon at bounding box center [597, 494] width 11 height 11
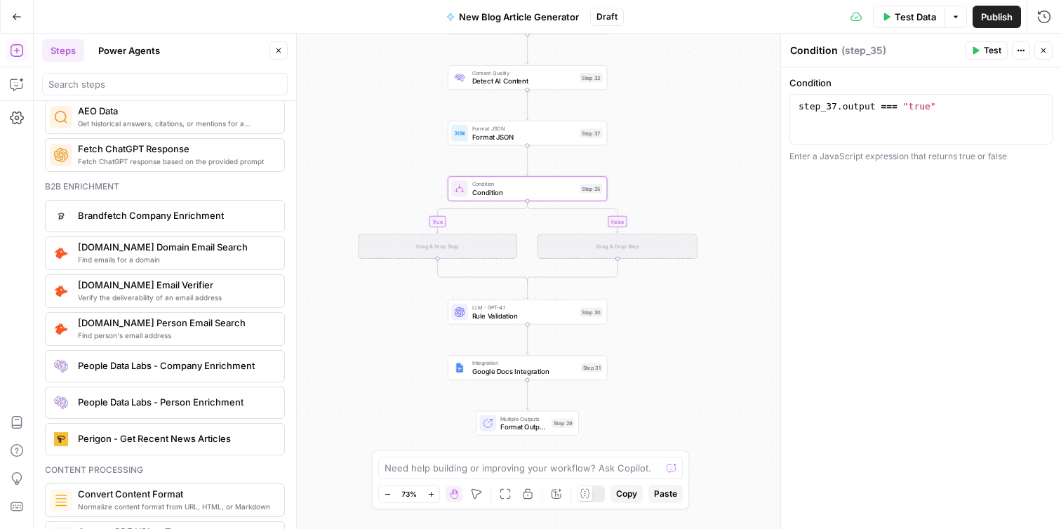
click at [432, 248] on div "Drag & Drop Step" at bounding box center [437, 246] width 159 height 25
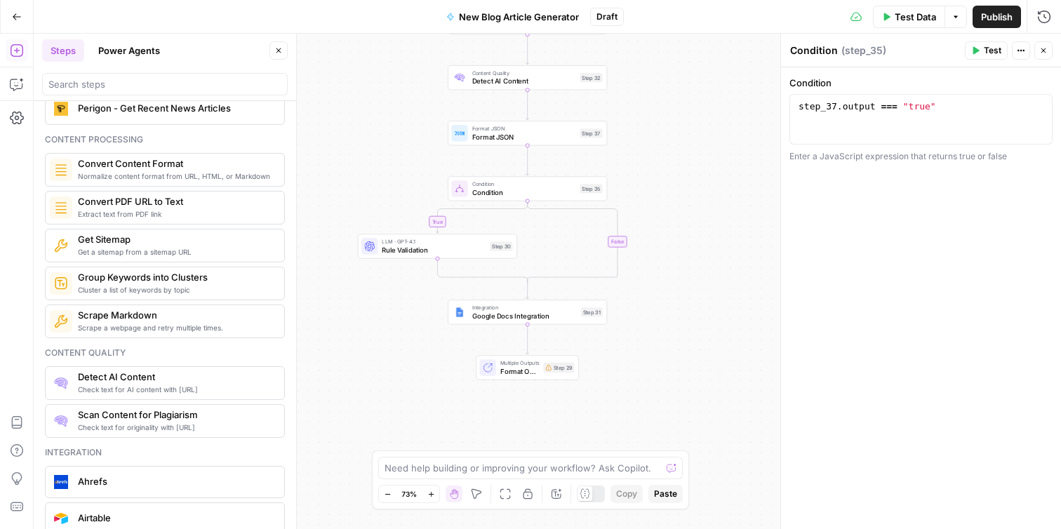
scroll to position [2192, 0]
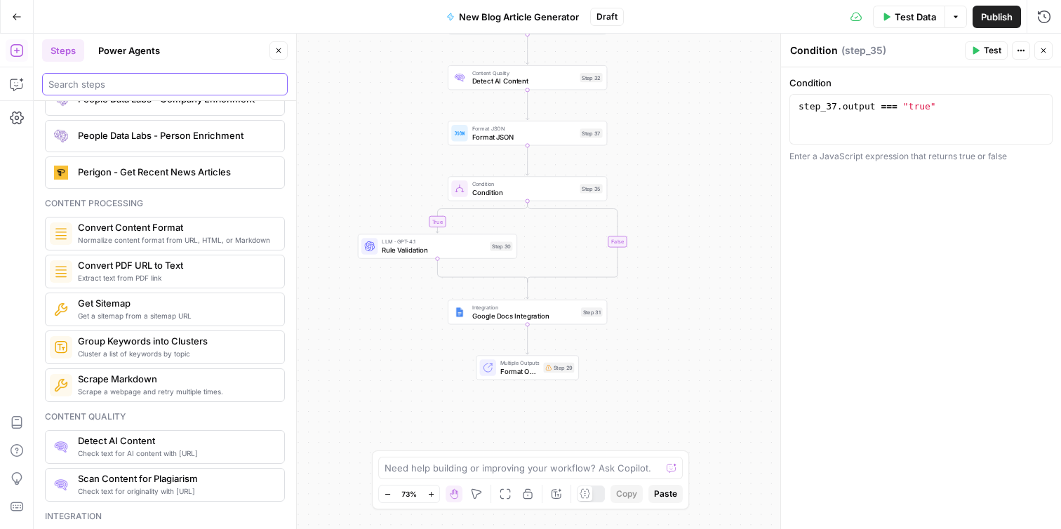
click at [178, 81] on input "search" at bounding box center [164, 84] width 233 height 14
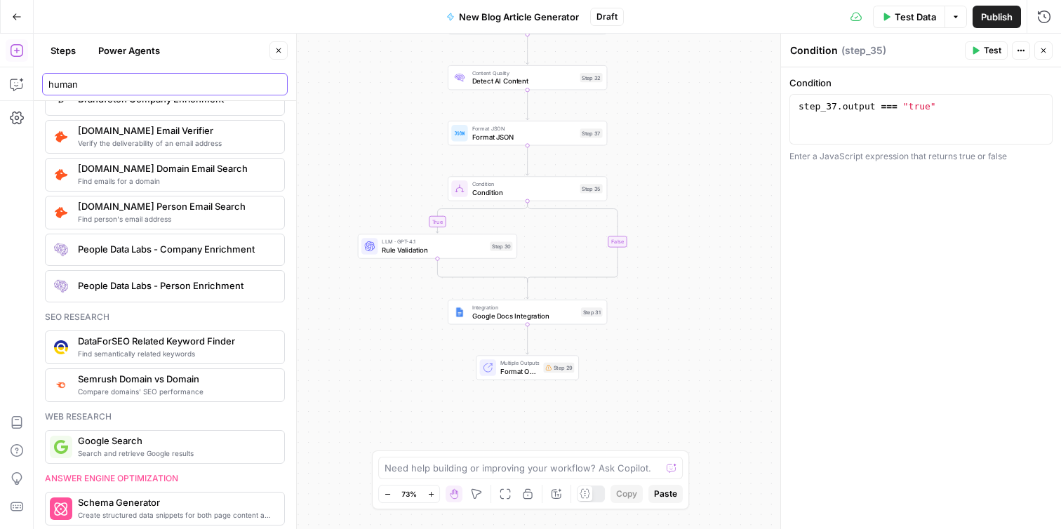
scroll to position [0, 0]
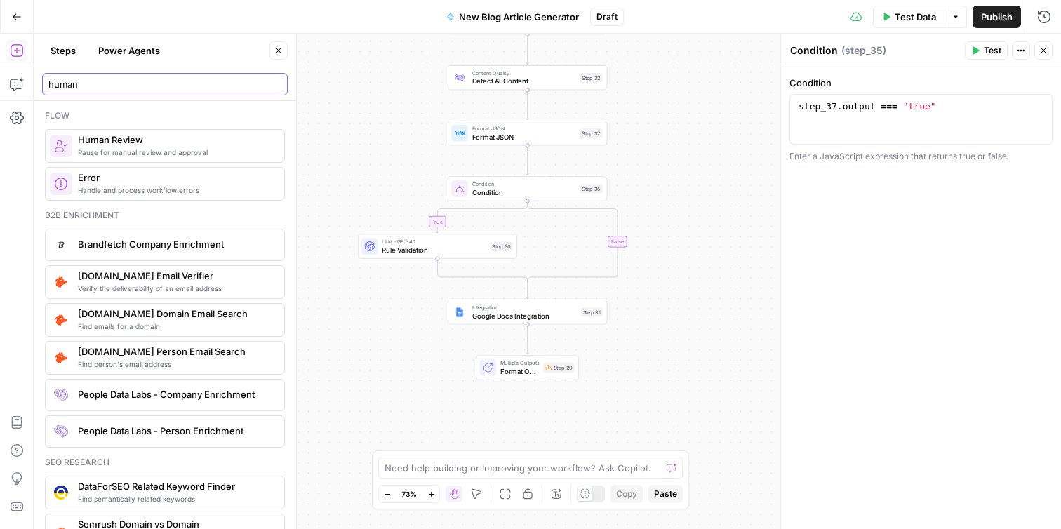
type input "human"
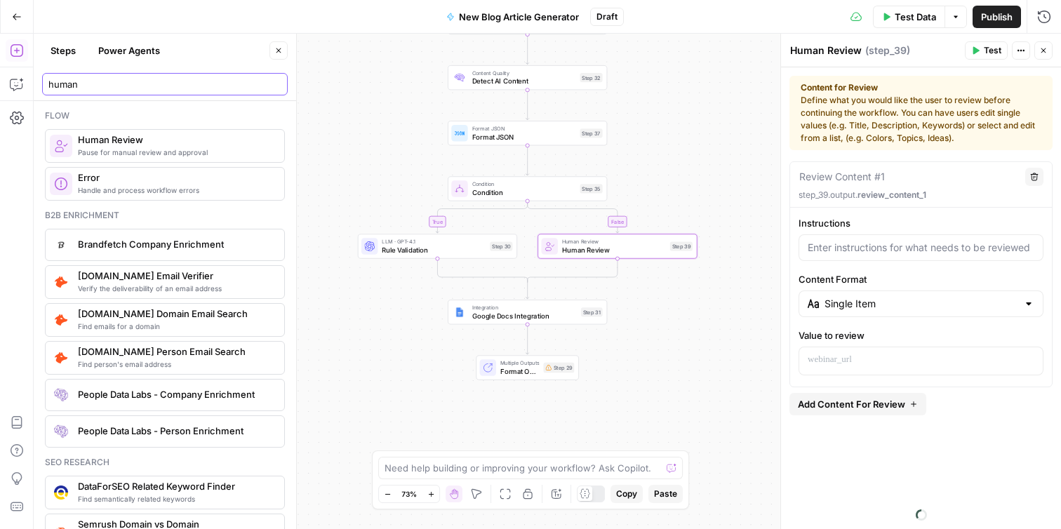
click at [248, 81] on input "human" at bounding box center [164, 84] width 233 height 14
click at [277, 83] on input "human" at bounding box center [164, 84] width 233 height 14
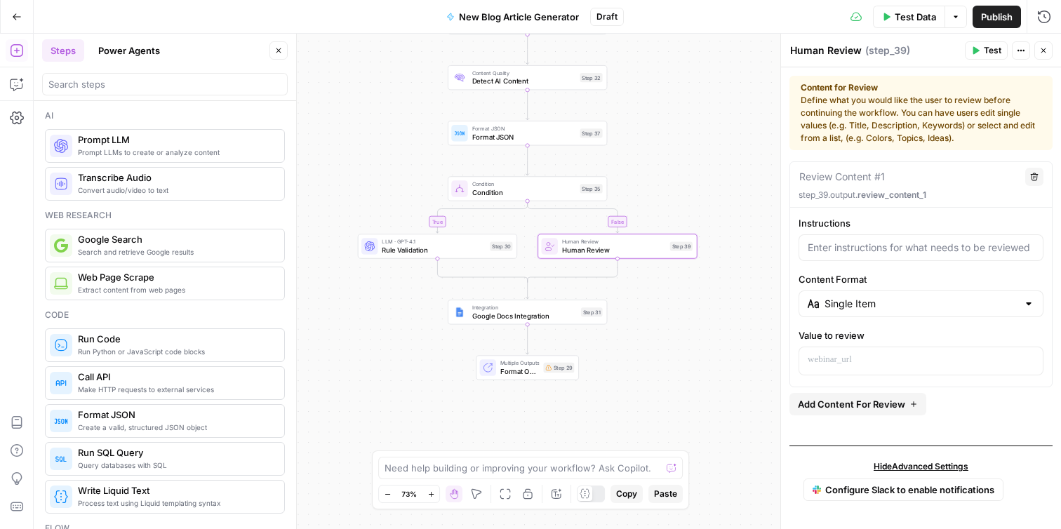
click at [747, 204] on div "true false Workflow Input Settings Inputs Web Page Scrape Web Page Scrape Step …" at bounding box center [548, 282] width 1028 height 496
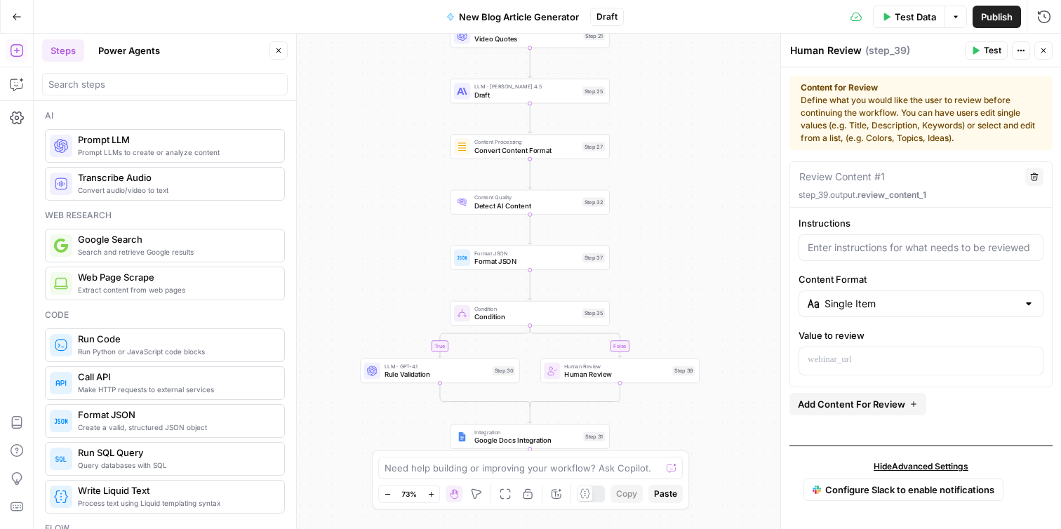
click at [1049, 47] on button "Close" at bounding box center [1044, 50] width 18 height 18
